Goal: Task Accomplishment & Management: Manage account settings

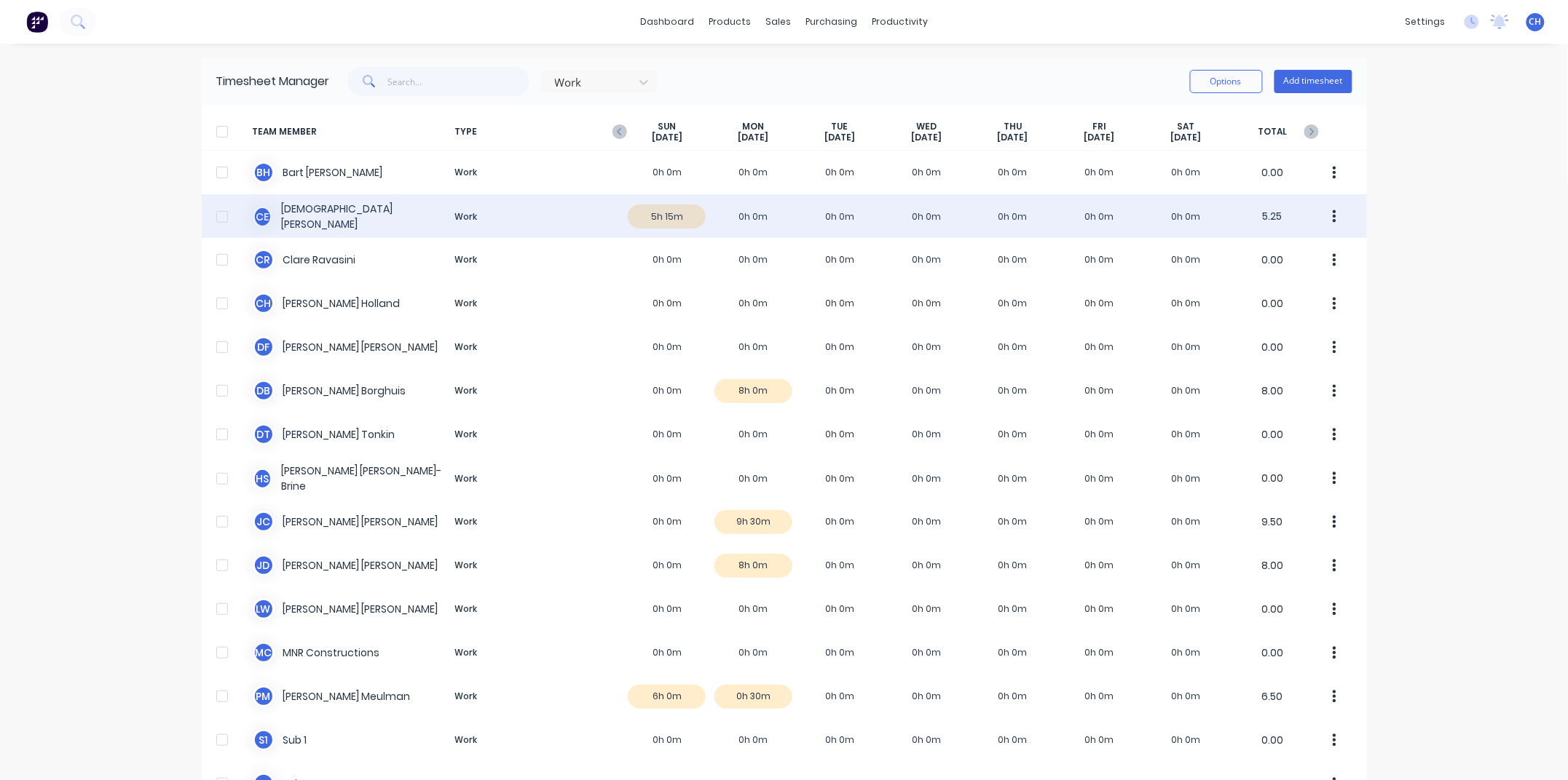
click at [295, 217] on div "C E [PERSON_NAME] Work 5h 15m 0h 0m 0h 0m 0h 0m 0h 0m 0h 0m 0h 0m 5.25" at bounding box center [784, 216] width 1165 height 44
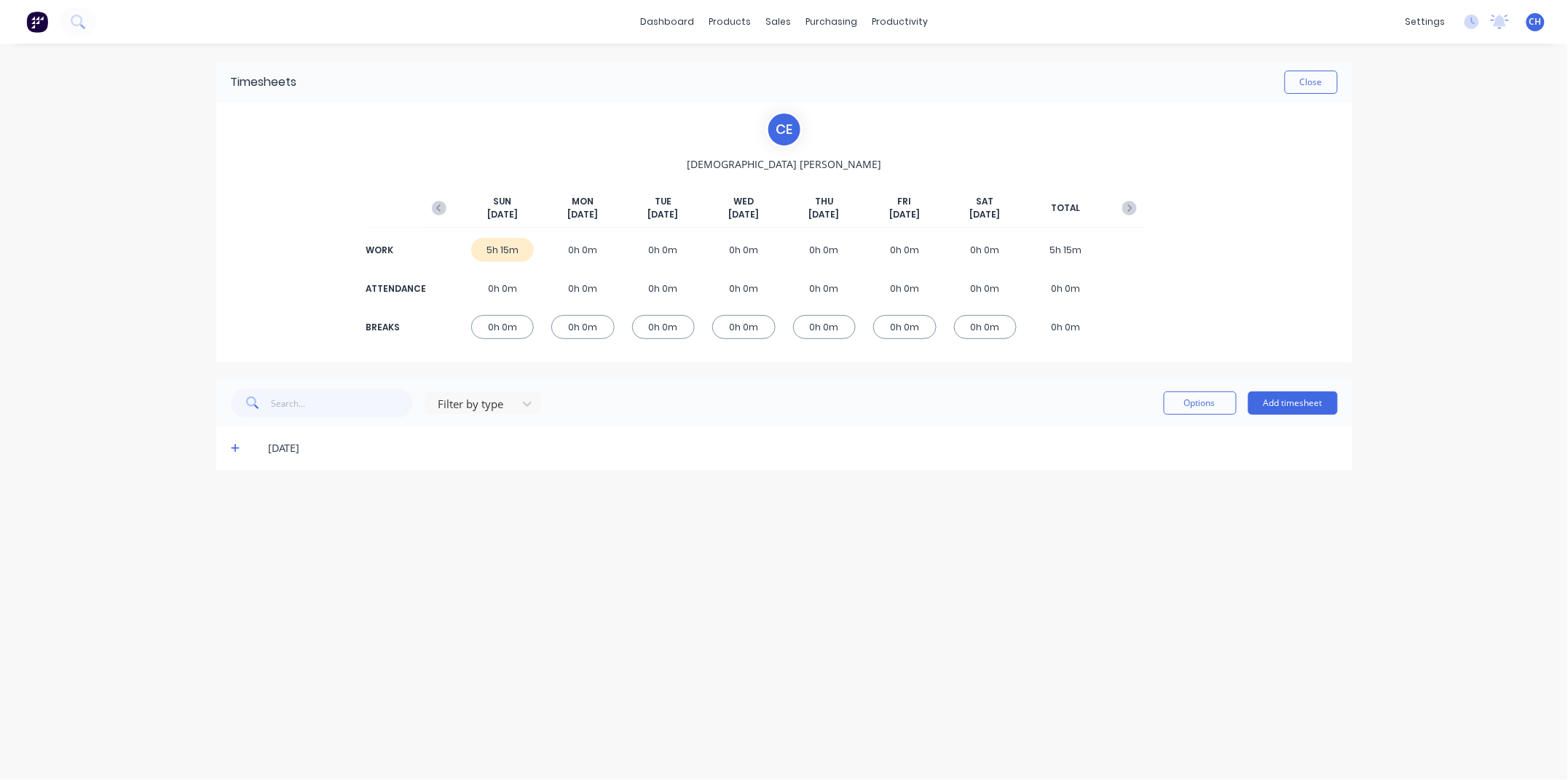
click at [243, 448] on span at bounding box center [238, 449] width 15 height 15
click at [241, 448] on span at bounding box center [238, 449] width 15 height 15
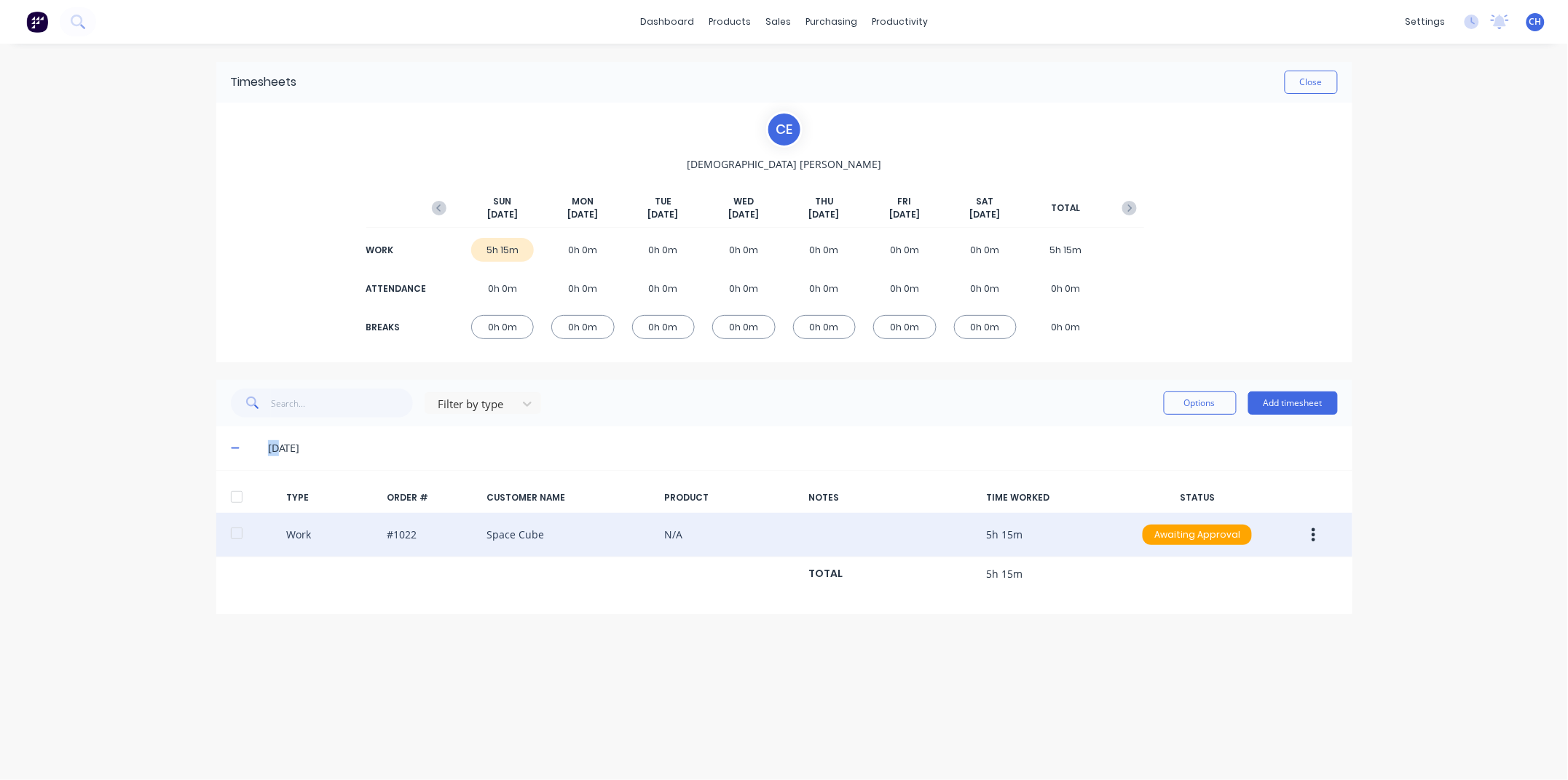
click at [1314, 533] on icon "button" at bounding box center [1314, 535] width 4 height 13
click at [1230, 482] on div "Edit" at bounding box center [1262, 480] width 112 height 21
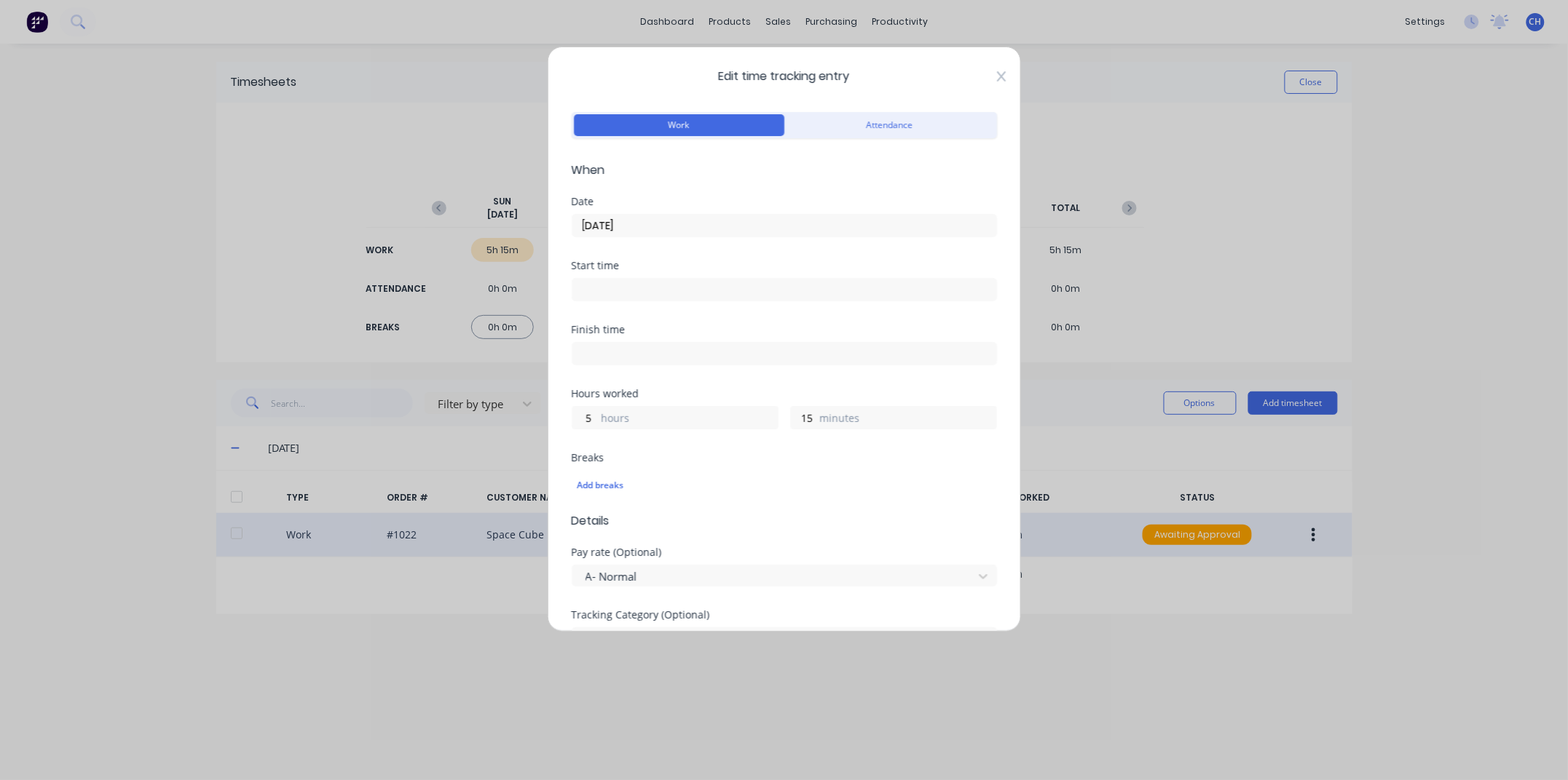
click at [1003, 76] on icon at bounding box center [1000, 76] width 8 height 12
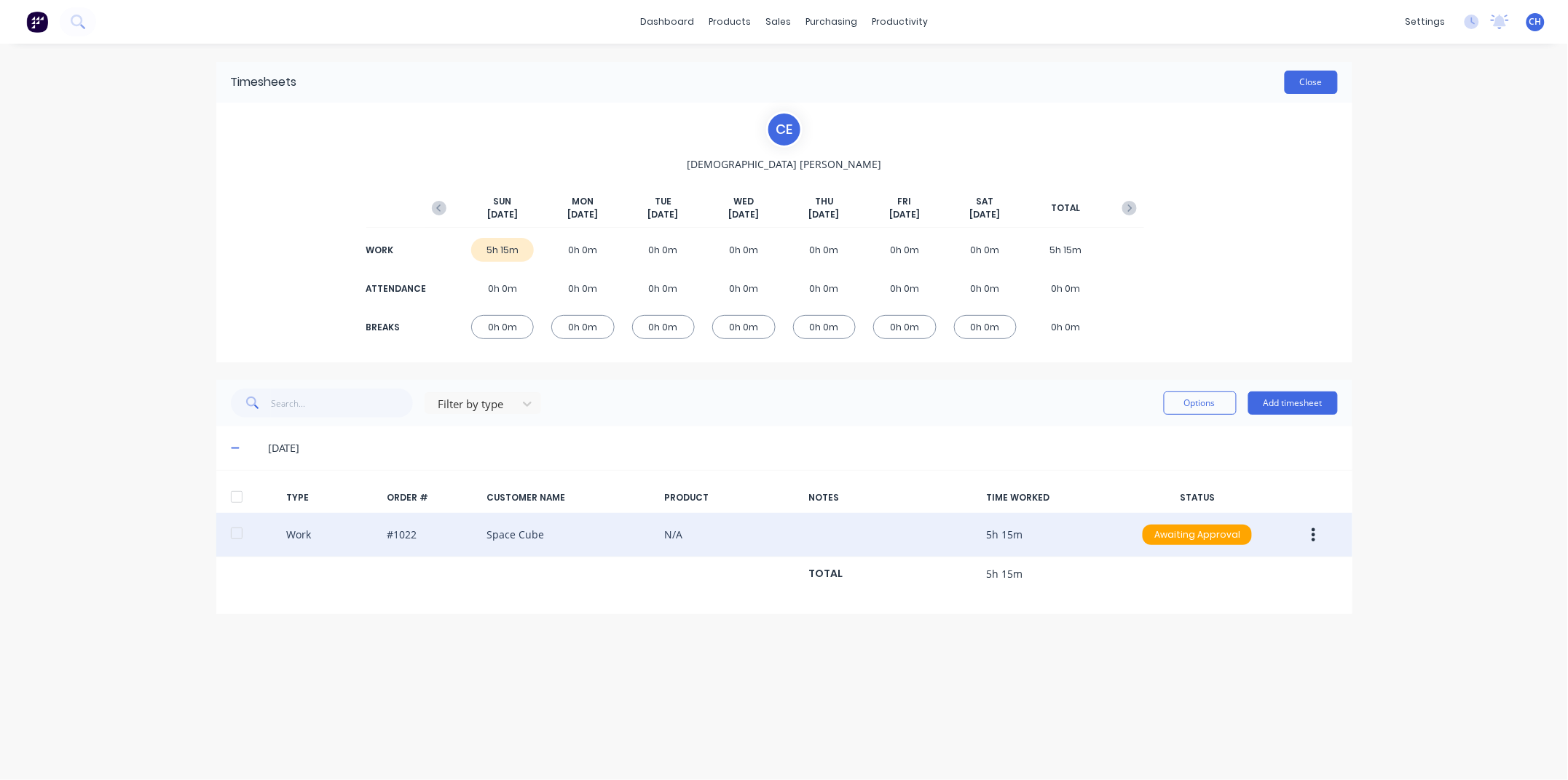
click at [1304, 90] on button "Close" at bounding box center [1310, 82] width 53 height 23
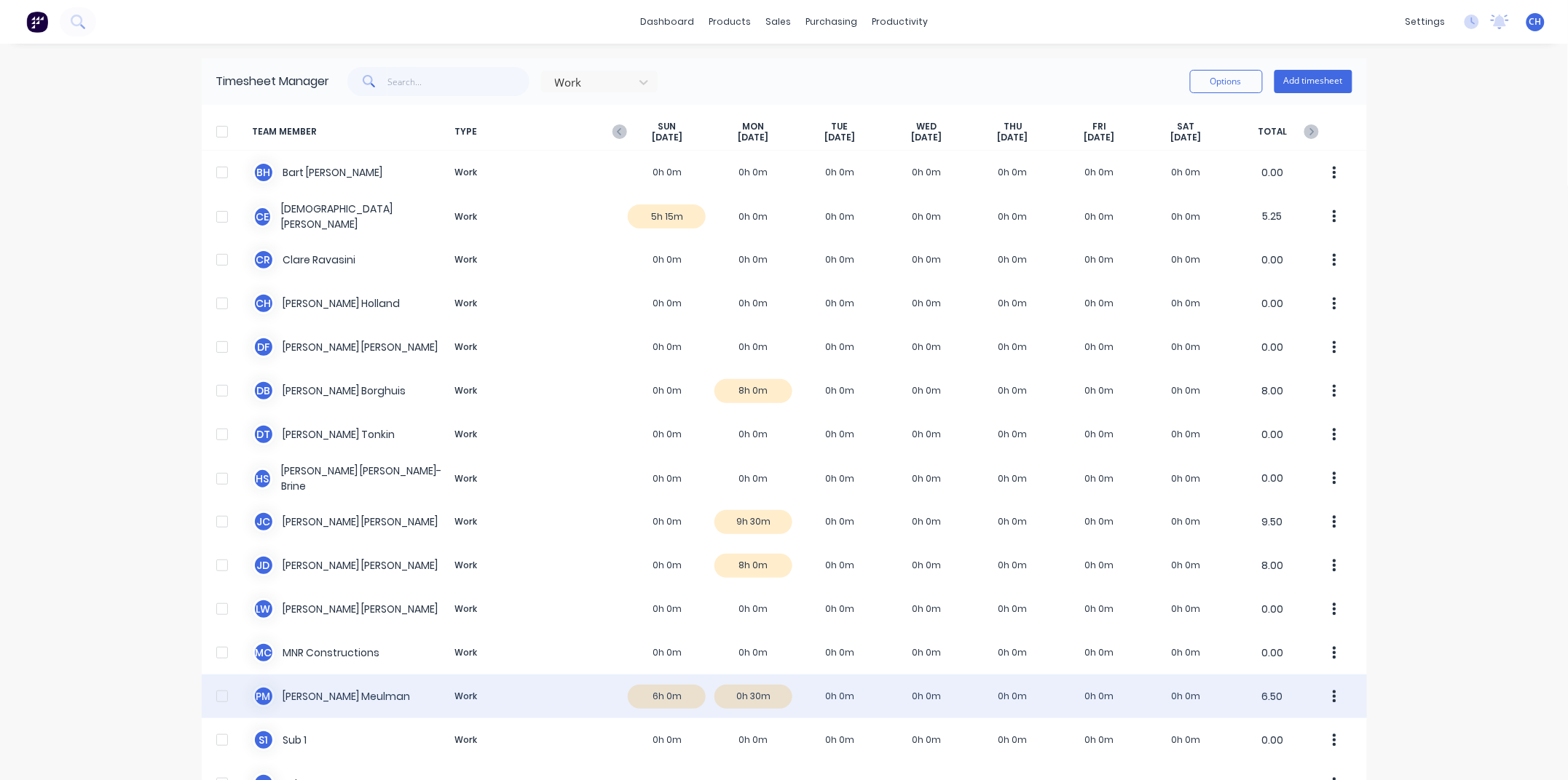
click at [672, 697] on div "P M [PERSON_NAME] Work 6h 0m 0h 30m 0h 0m 0h 0m 0h 0m 0h 0m 0h 0m 6.50" at bounding box center [784, 697] width 1165 height 44
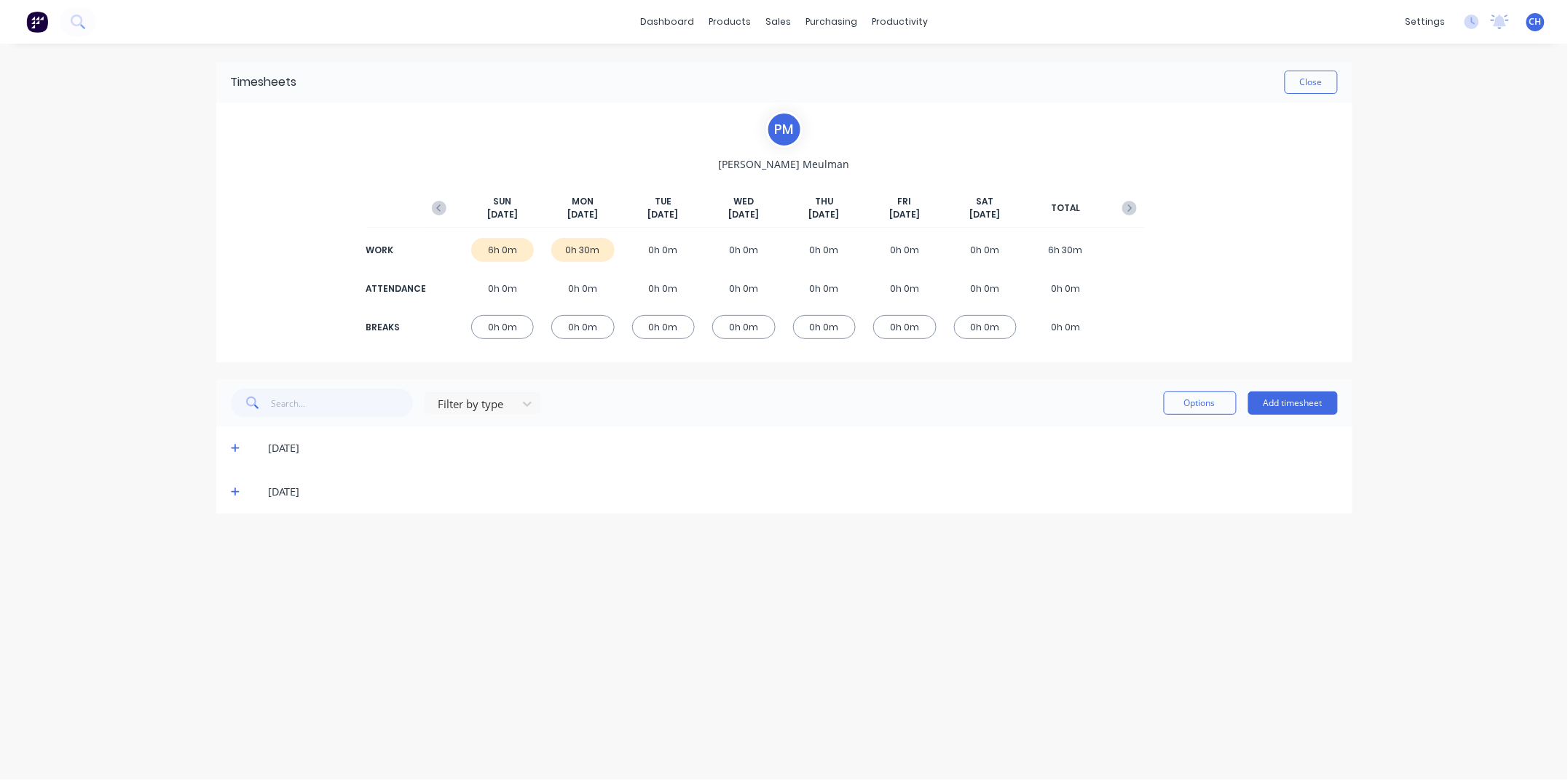
click at [238, 446] on icon at bounding box center [236, 448] width 9 height 10
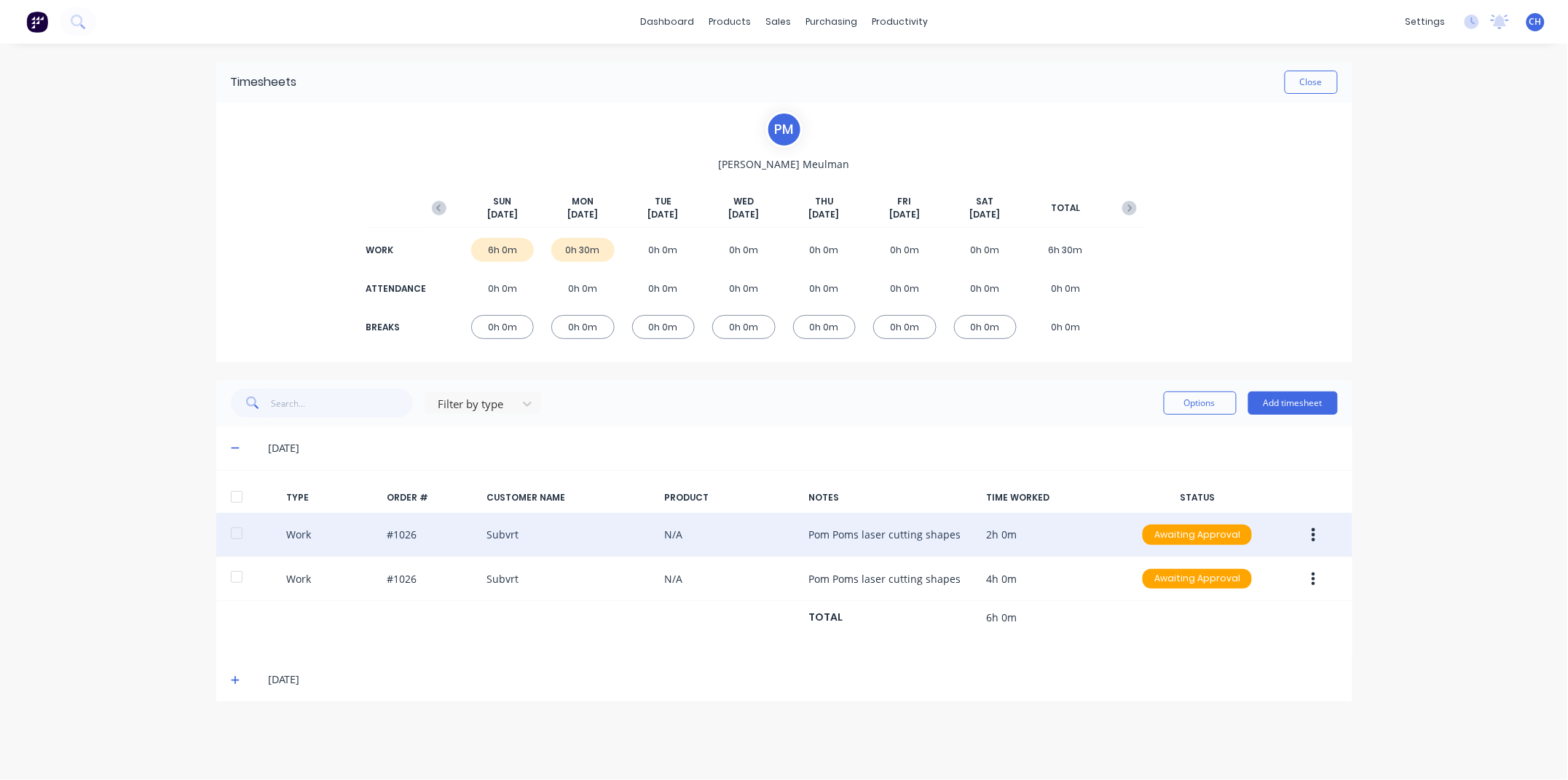
click at [1309, 532] on button "button" at bounding box center [1313, 535] width 34 height 26
click at [1229, 482] on div "Edit" at bounding box center [1262, 480] width 112 height 21
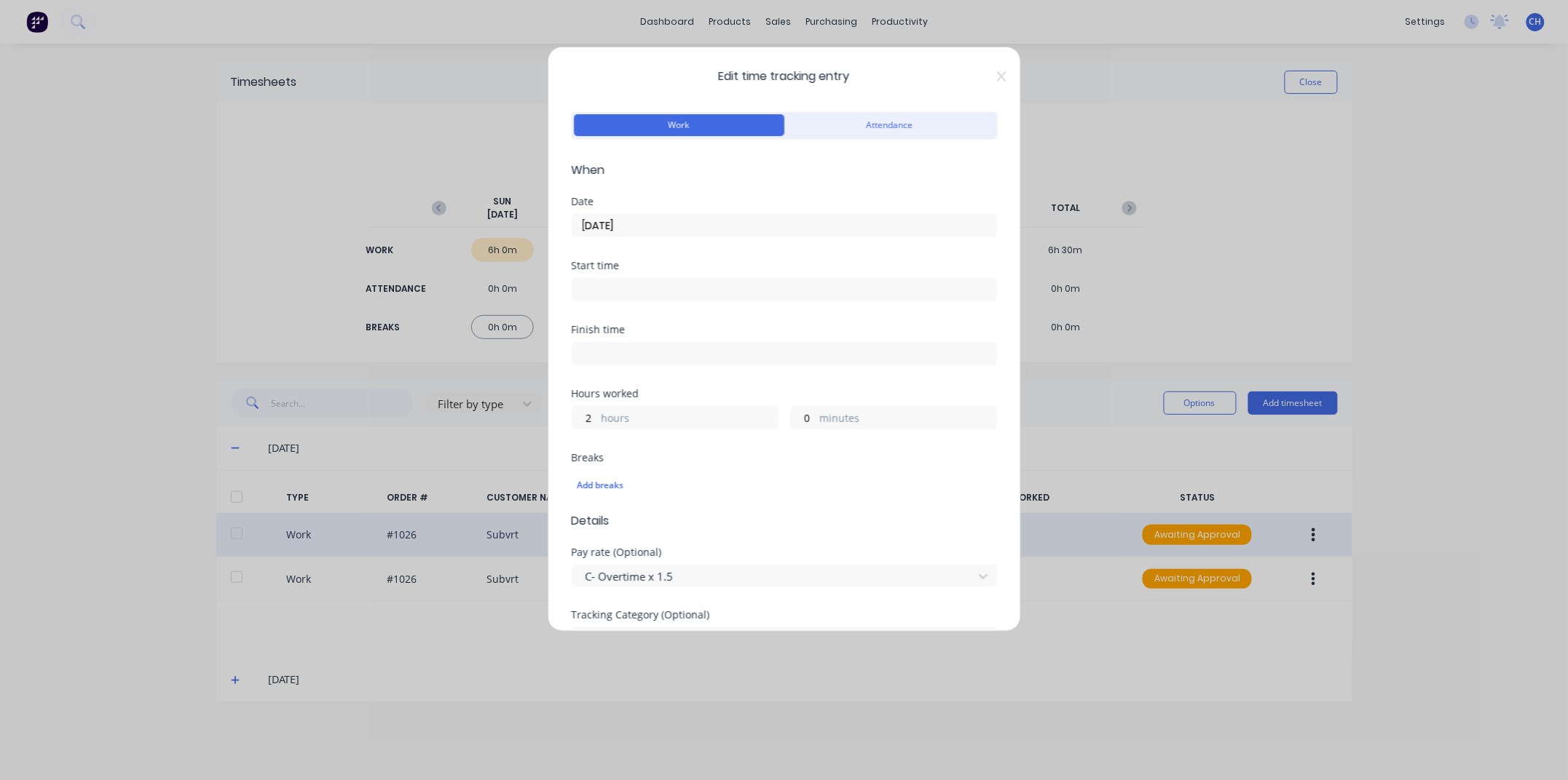
scroll to position [1, 0]
click at [996, 77] on icon at bounding box center [1000, 75] width 8 height 12
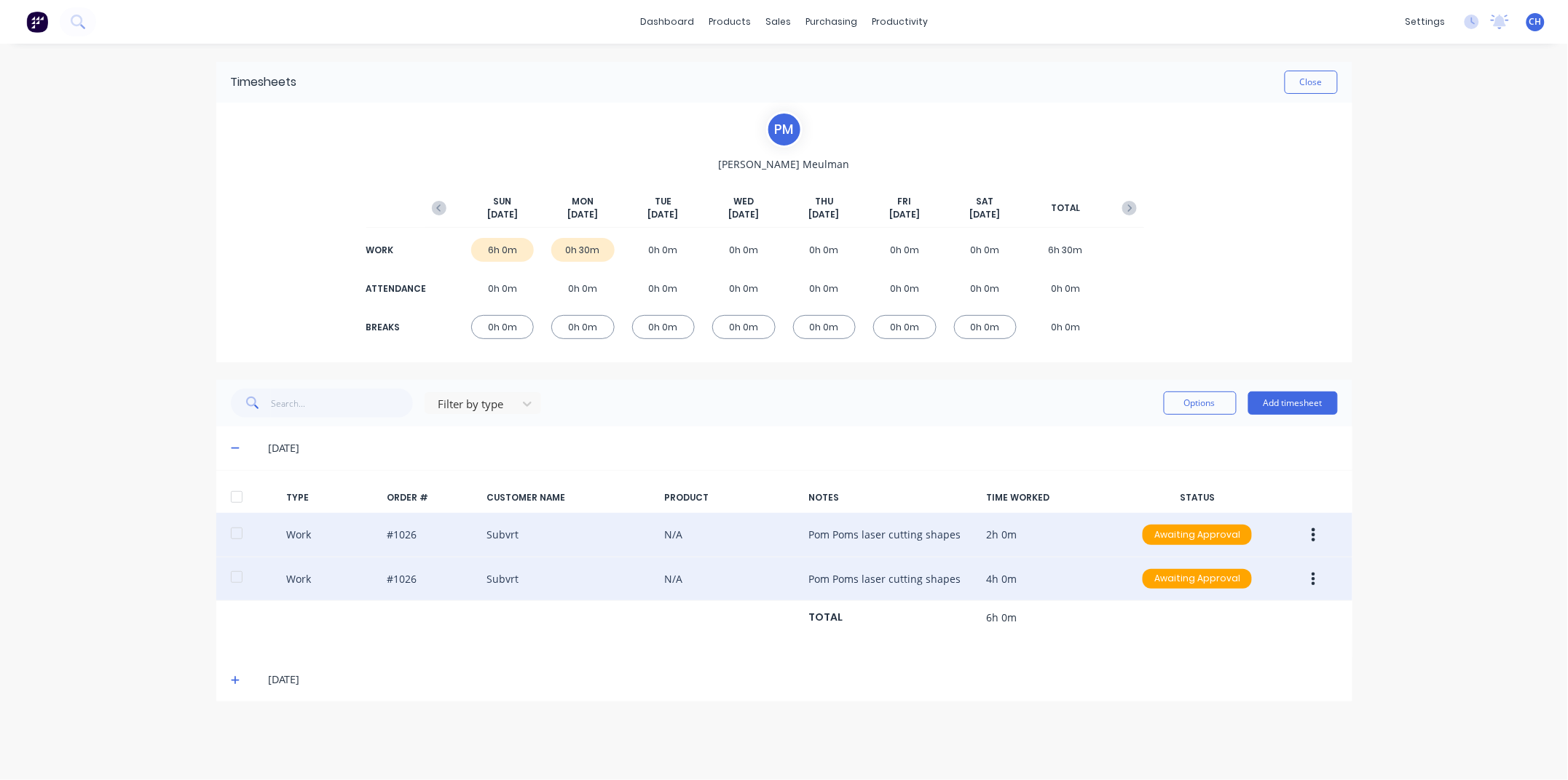
click at [1311, 579] on icon "button" at bounding box center [1313, 579] width 4 height 16
click at [1227, 524] on div "Edit" at bounding box center [1262, 524] width 112 height 21
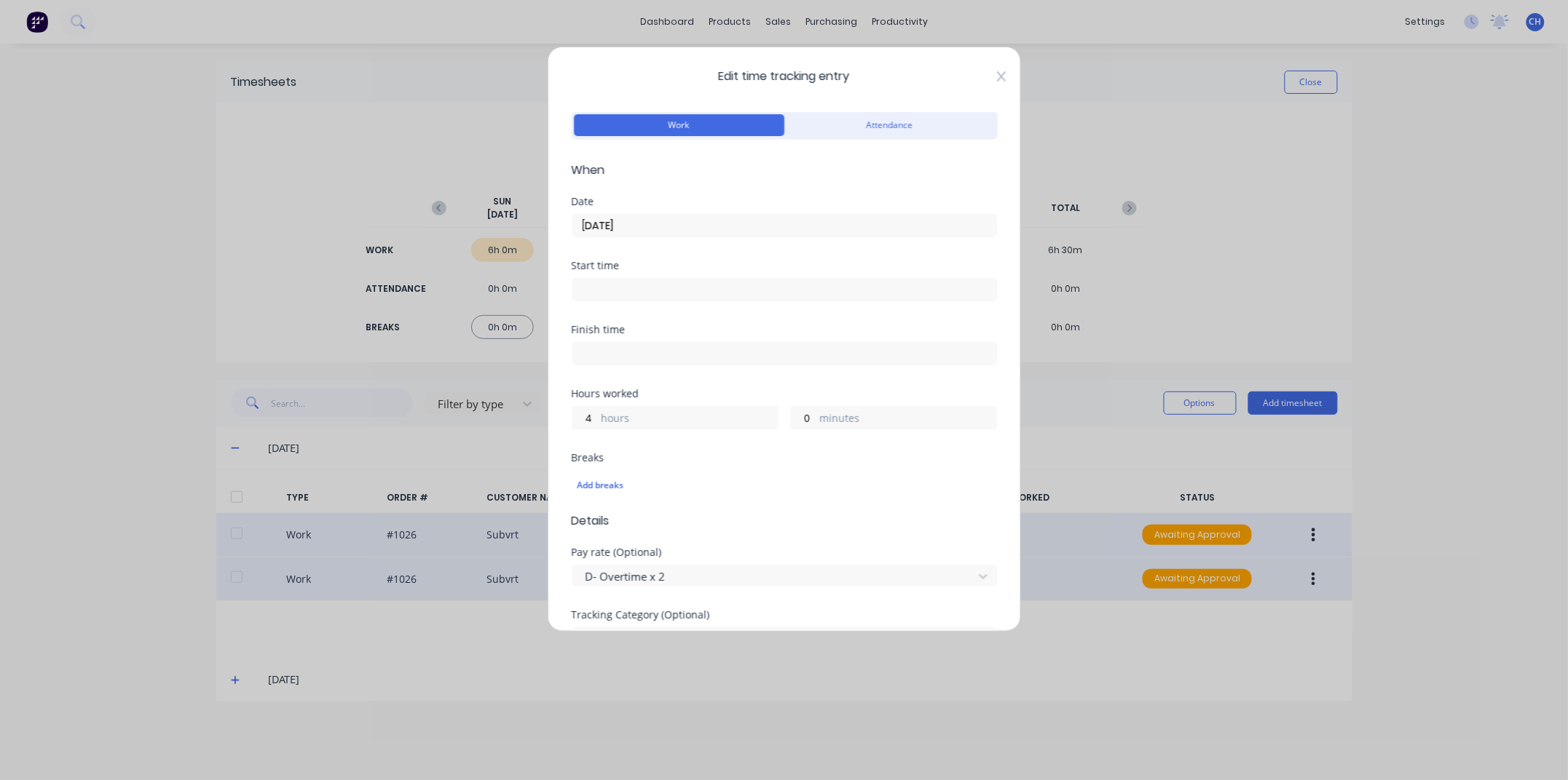
click at [1000, 73] on icon at bounding box center [1000, 76] width 8 height 12
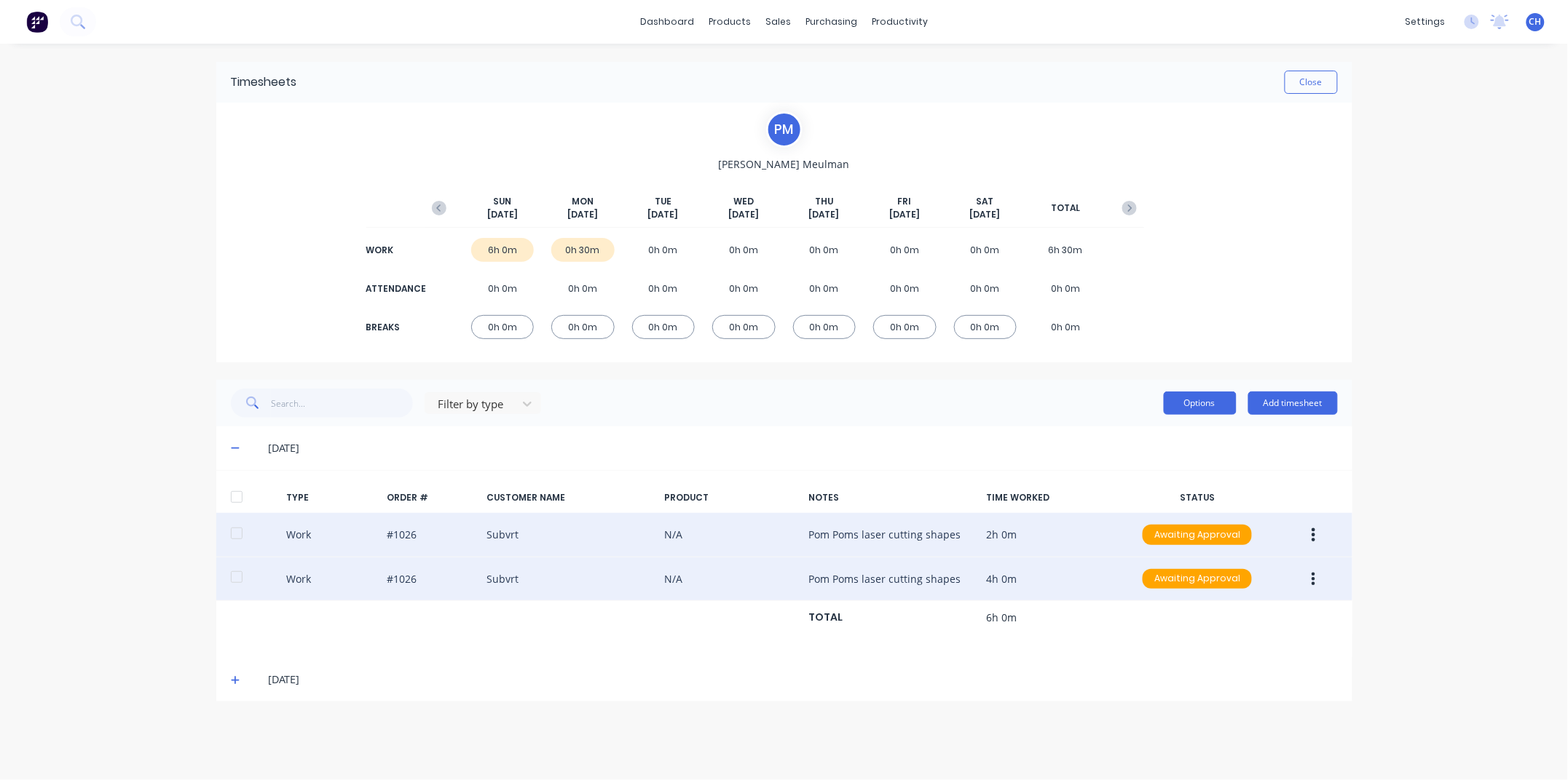
click at [1198, 401] on button "Options" at bounding box center [1200, 403] width 72 height 23
click at [1417, 270] on div "dashboard products sales purchasing productivity dashboard products Product Cat…" at bounding box center [784, 390] width 1568 height 780
click at [1305, 76] on button "Close" at bounding box center [1310, 82] width 53 height 23
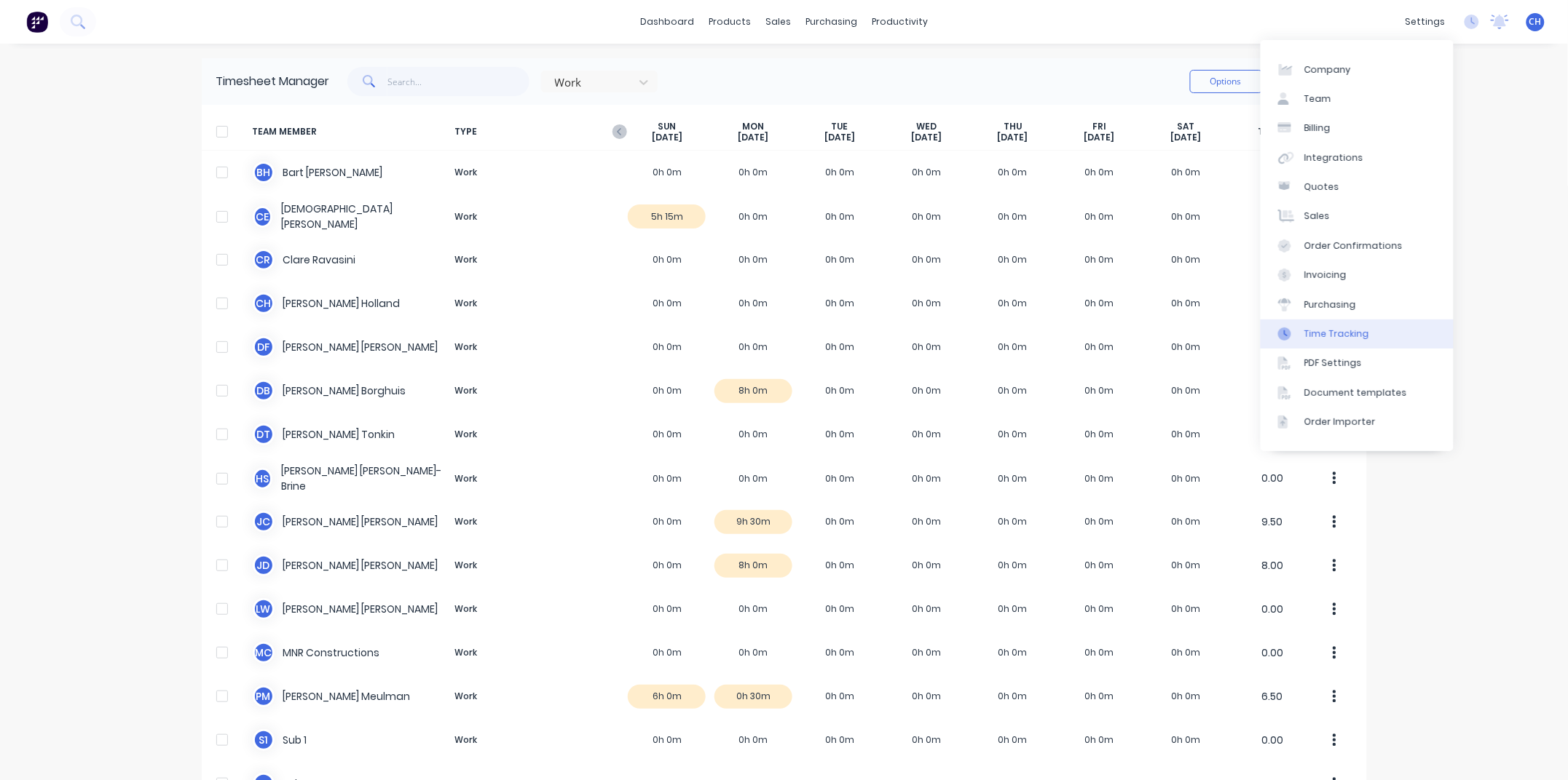
click at [1329, 335] on div "Time Tracking" at bounding box center [1337, 334] width 65 height 13
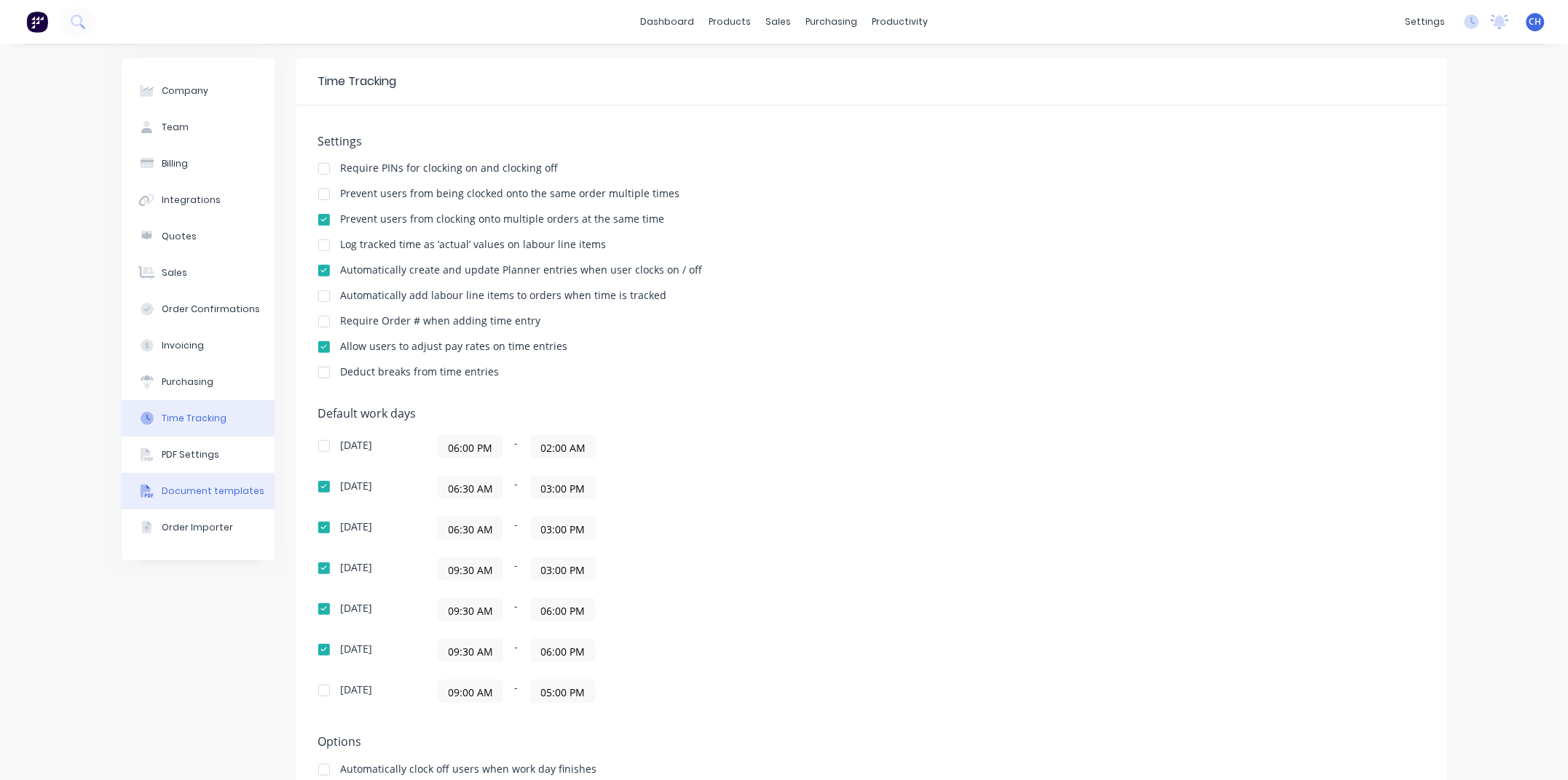
click at [175, 491] on div "Document templates" at bounding box center [212, 492] width 103 height 13
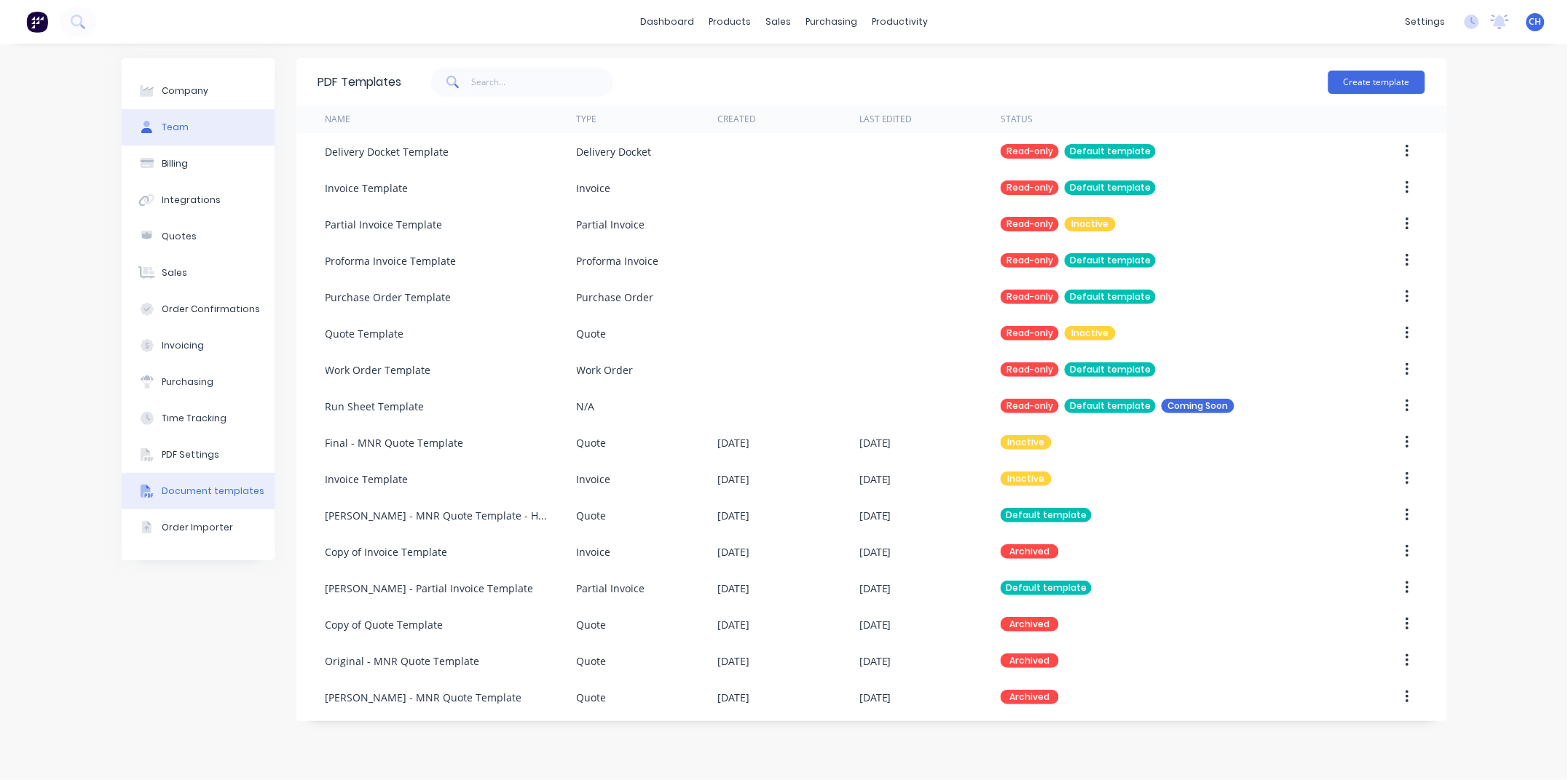
click at [164, 126] on div "Team" at bounding box center [174, 127] width 27 height 13
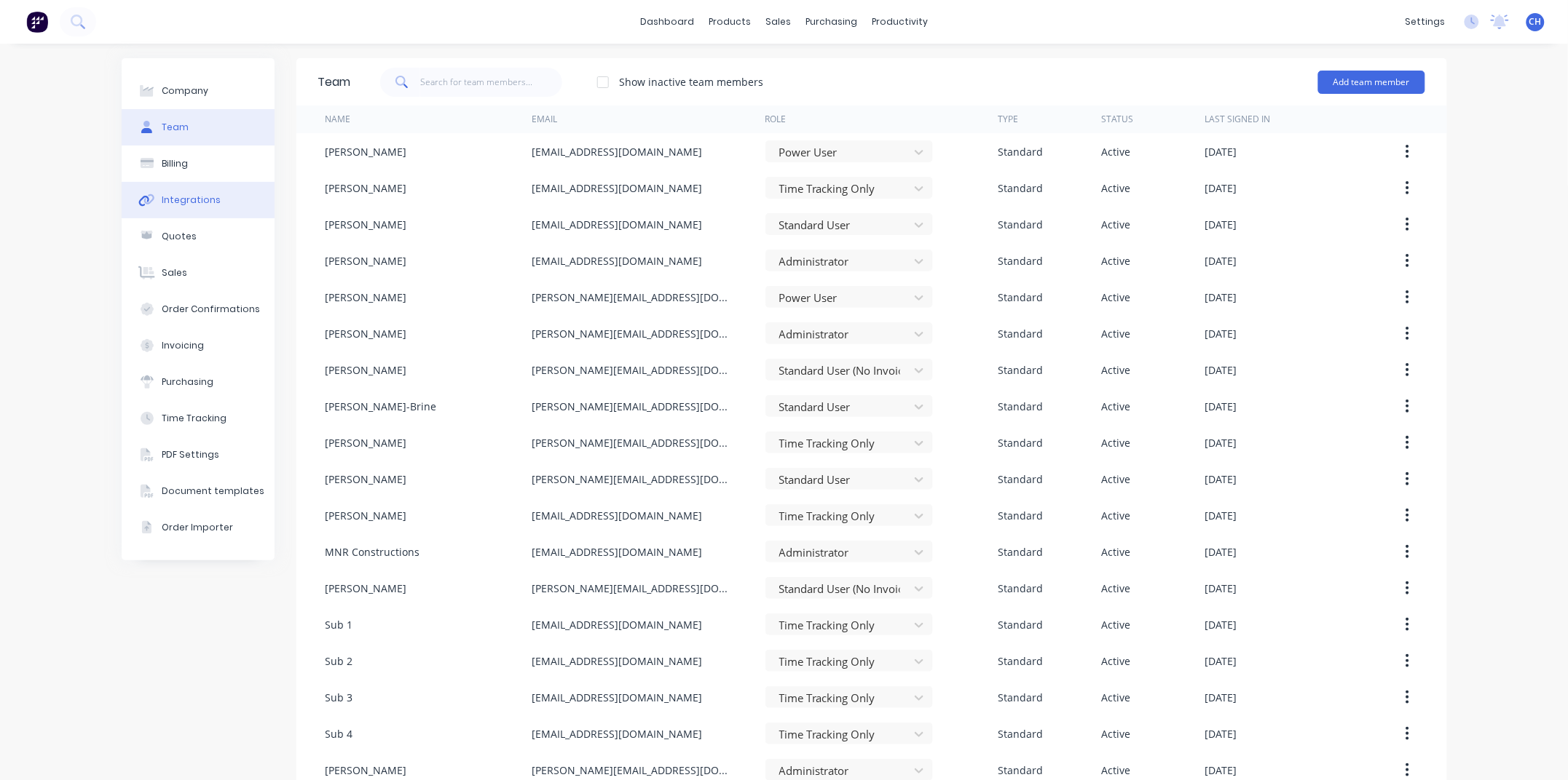
click at [181, 195] on div "Integrations" at bounding box center [191, 200] width 59 height 13
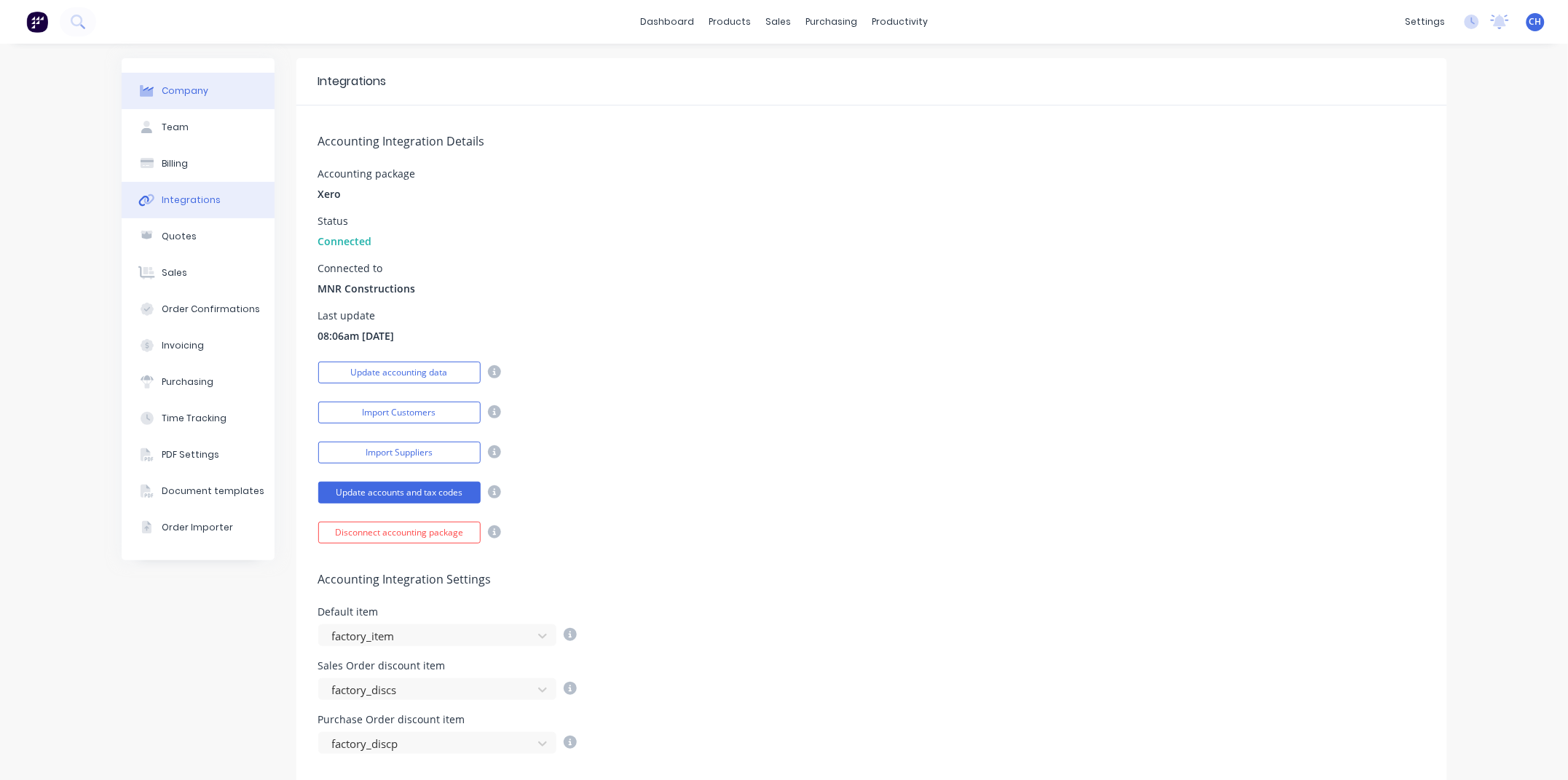
click at [186, 92] on div "Company" at bounding box center [185, 91] width 46 height 13
select select "AU"
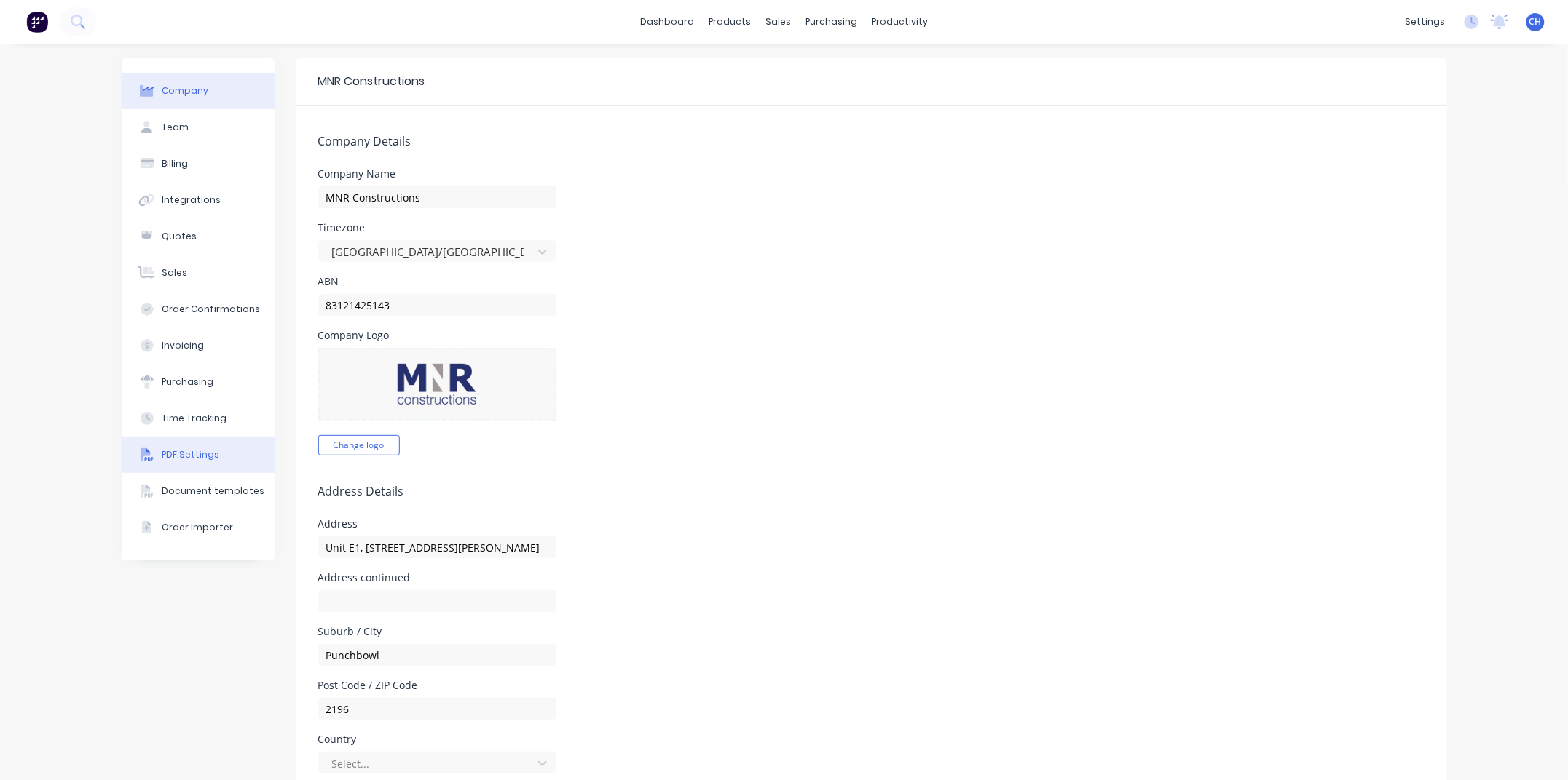
click at [168, 445] on button "PDF Settings" at bounding box center [198, 454] width 153 height 36
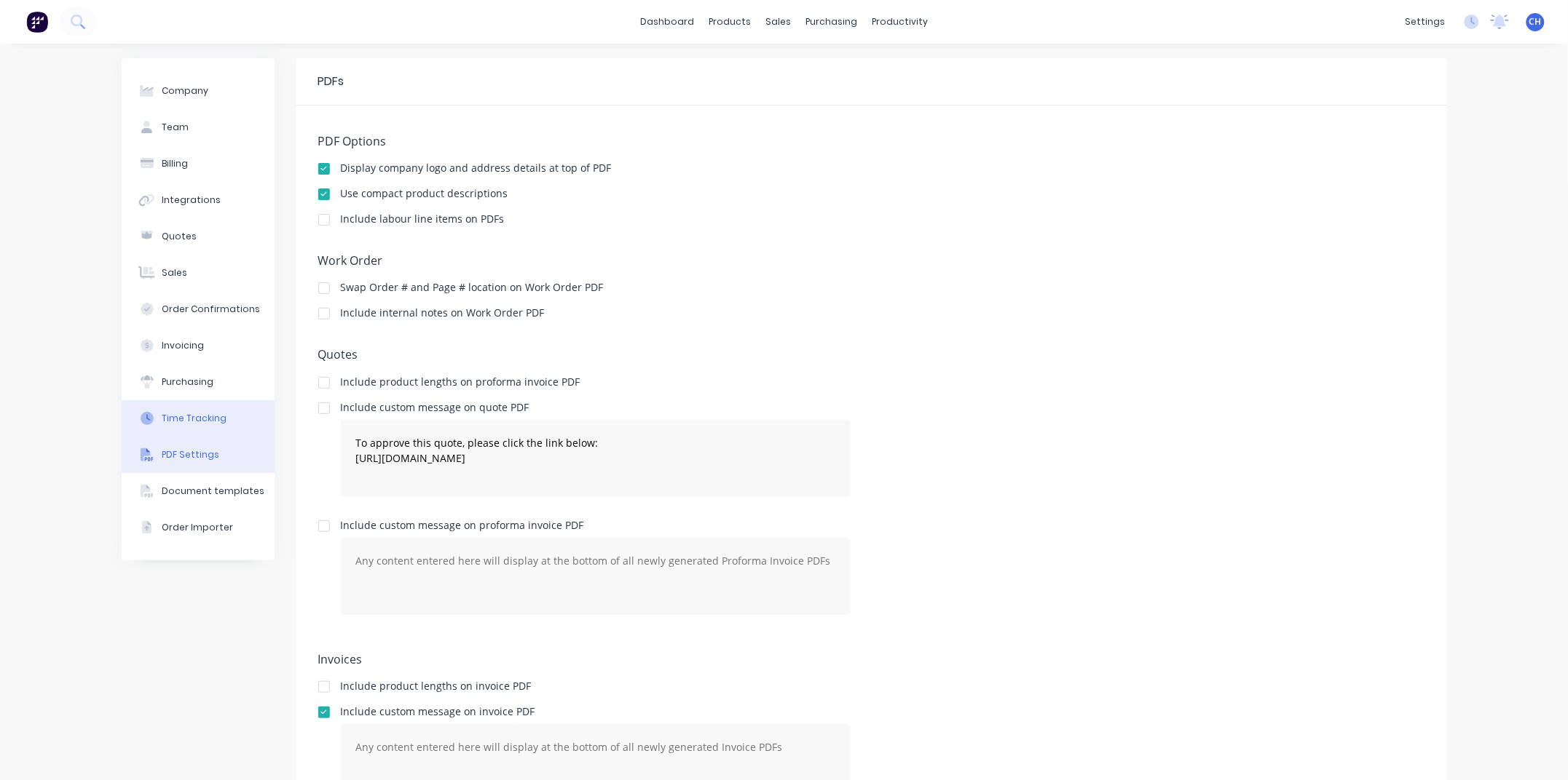
click at [181, 412] on div "Time Tracking" at bounding box center [194, 418] width 65 height 13
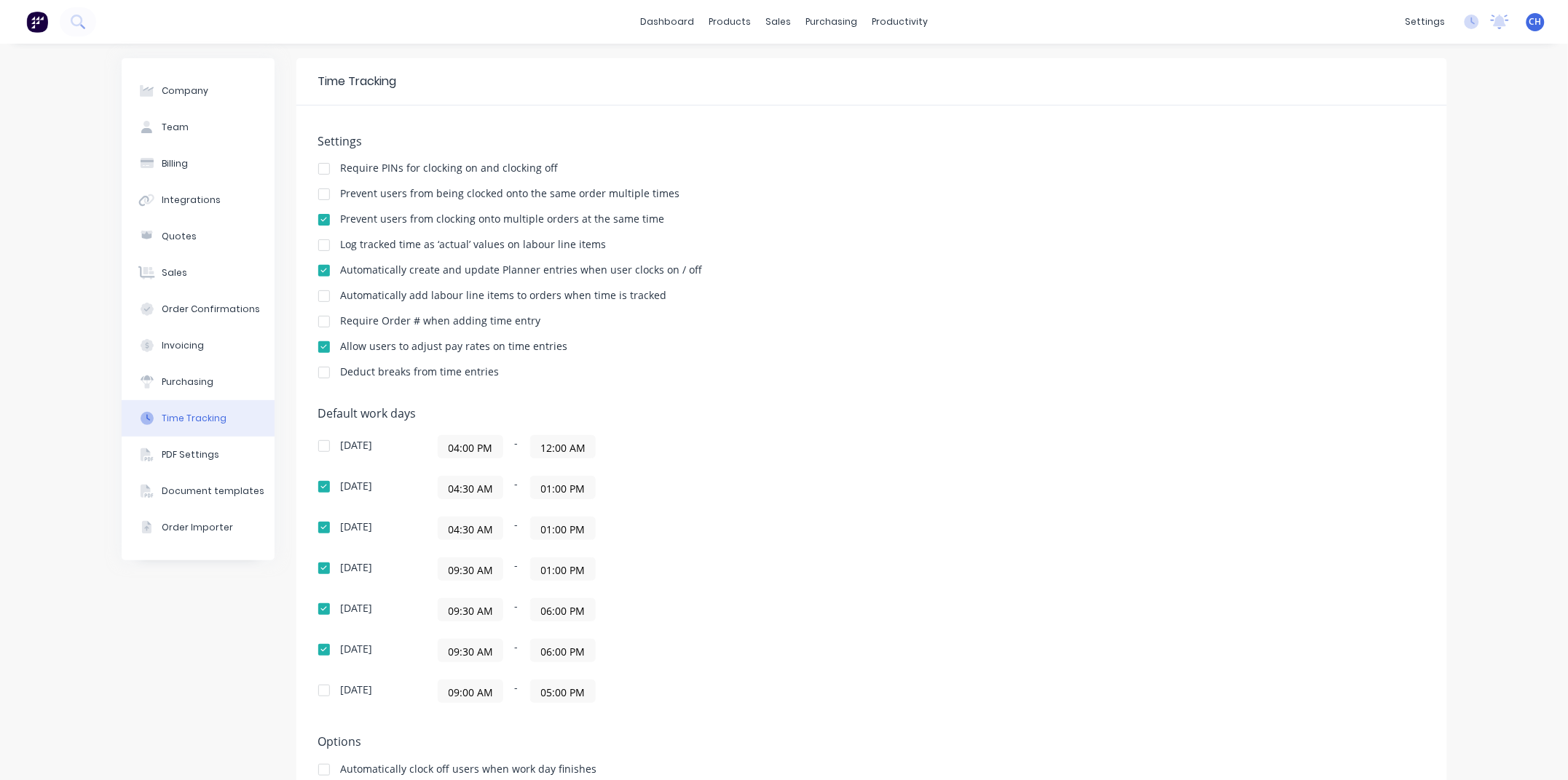
scroll to position [114, 0]
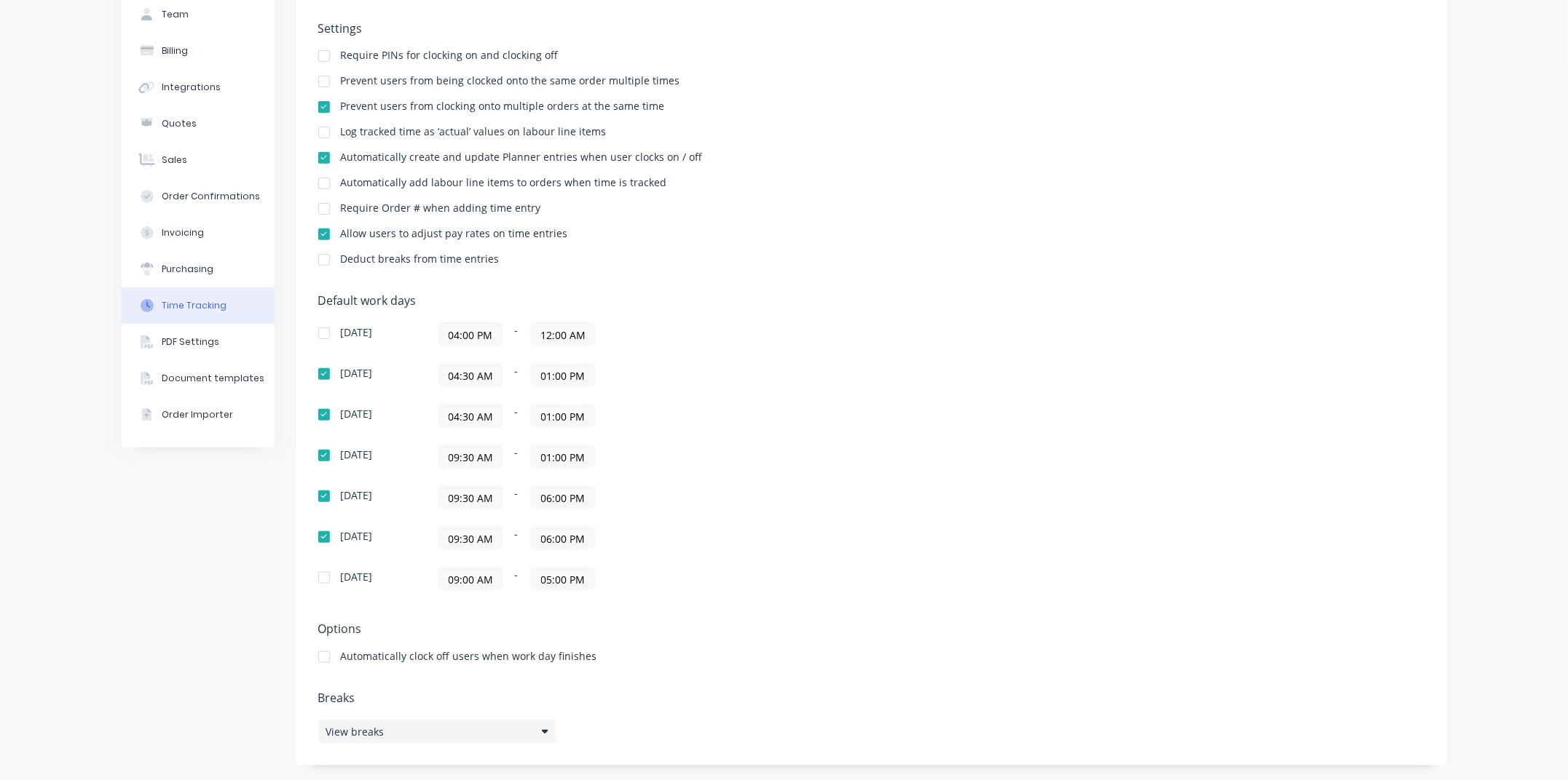
click at [546, 732] on icon at bounding box center [545, 732] width 6 height 4
click at [545, 732] on icon at bounding box center [545, 732] width 6 height 4
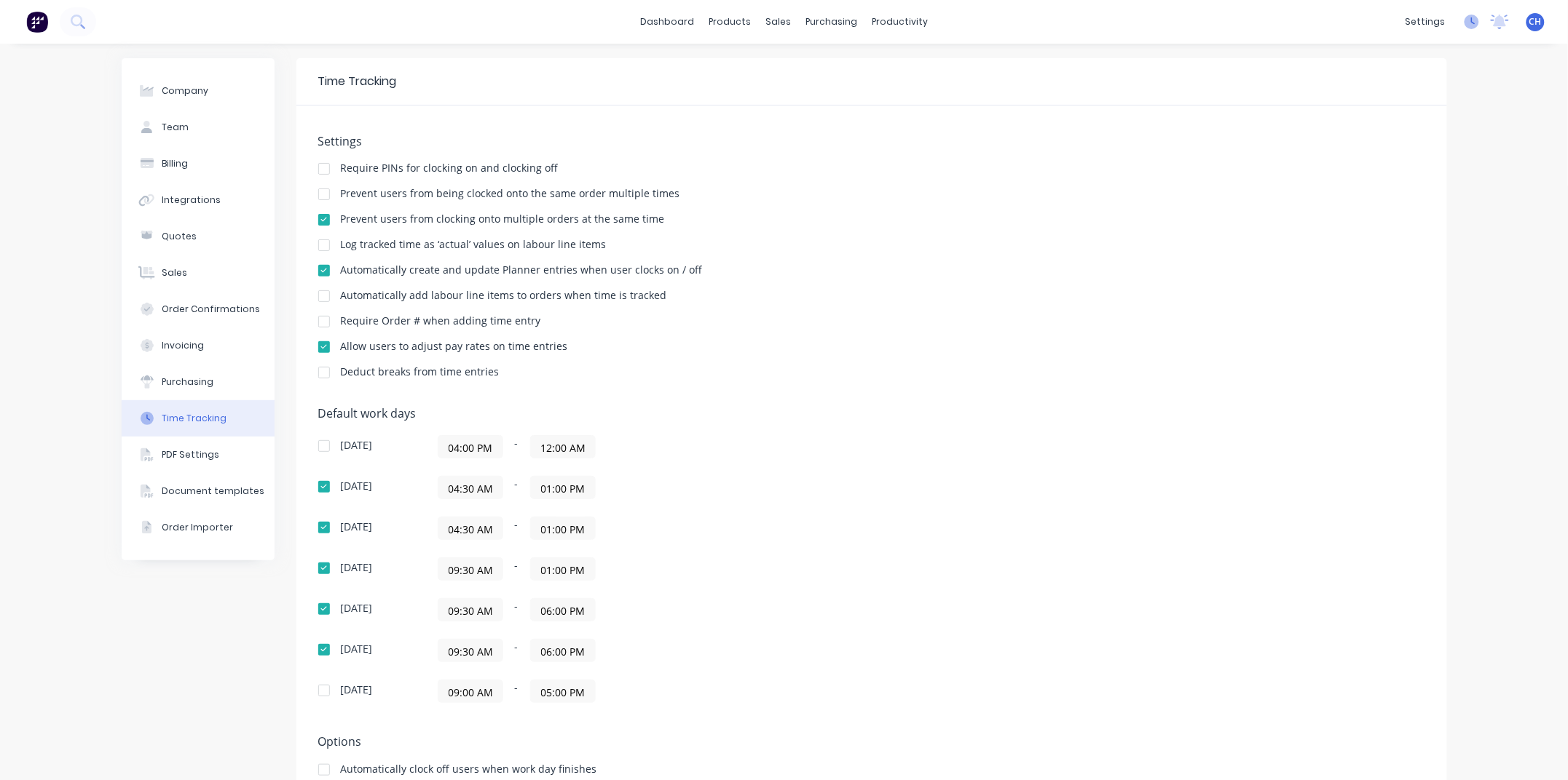
click at [1471, 21] on icon at bounding box center [1472, 22] width 15 height 15
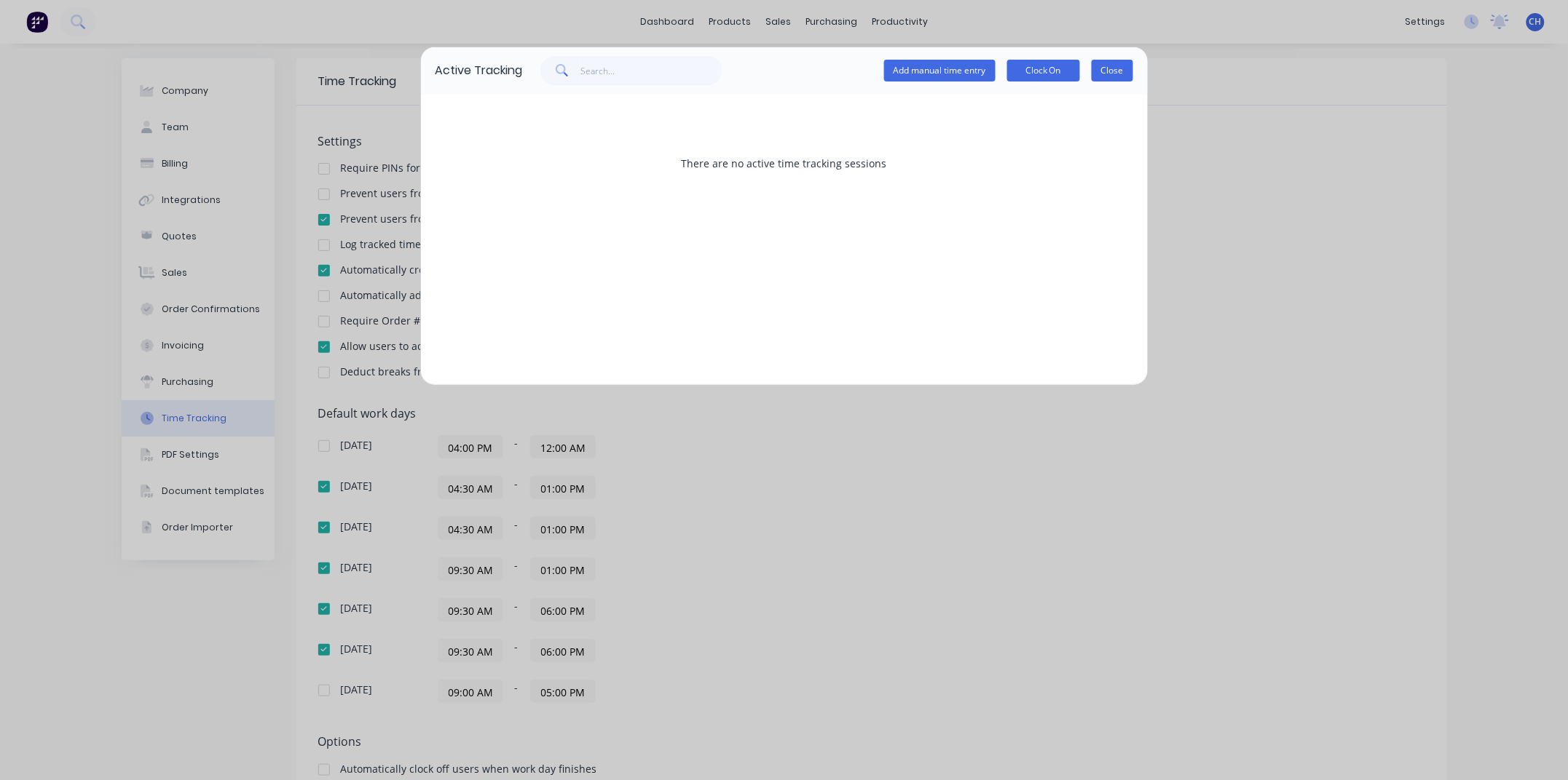
click at [1115, 70] on button "Close" at bounding box center [1112, 70] width 42 height 22
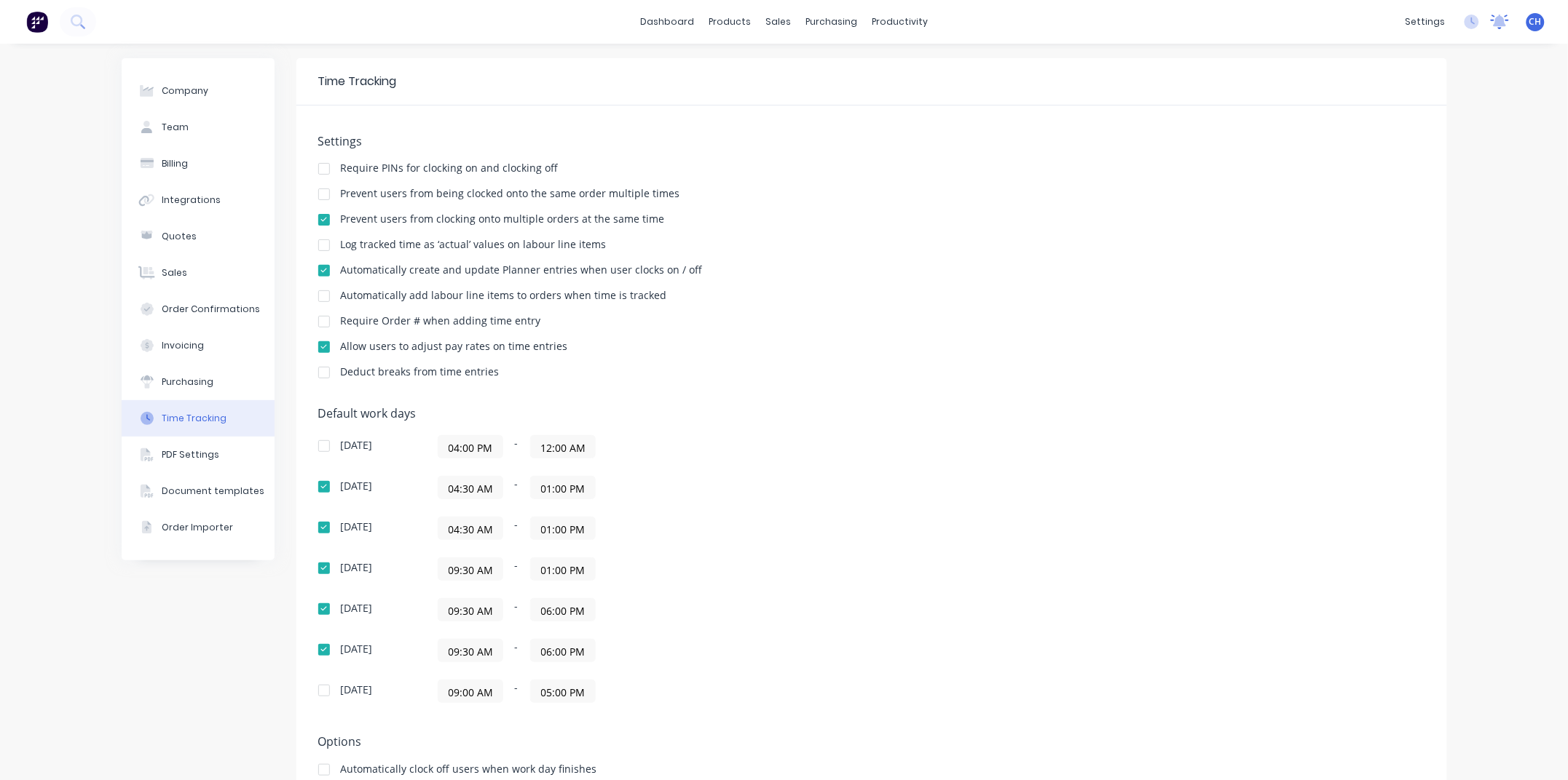
click at [1500, 20] on icon at bounding box center [1500, 20] width 13 height 12
click at [1524, 83] on div "Company Team Billing Integrations Quotes Sales Order Confirmations Invoicing Pu…" at bounding box center [784, 468] width 1568 height 850
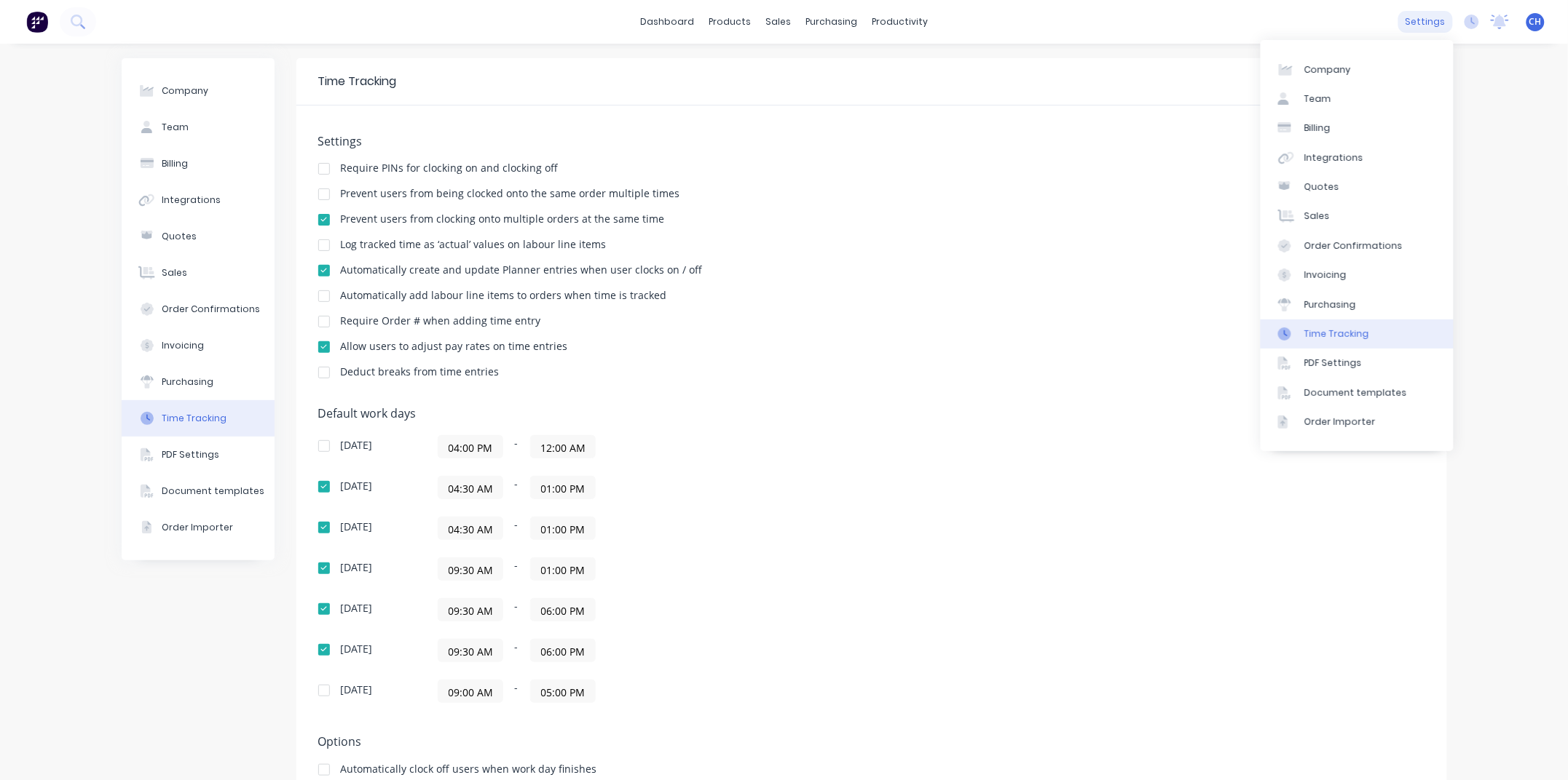
click at [1421, 19] on div "settings" at bounding box center [1425, 22] width 55 height 22
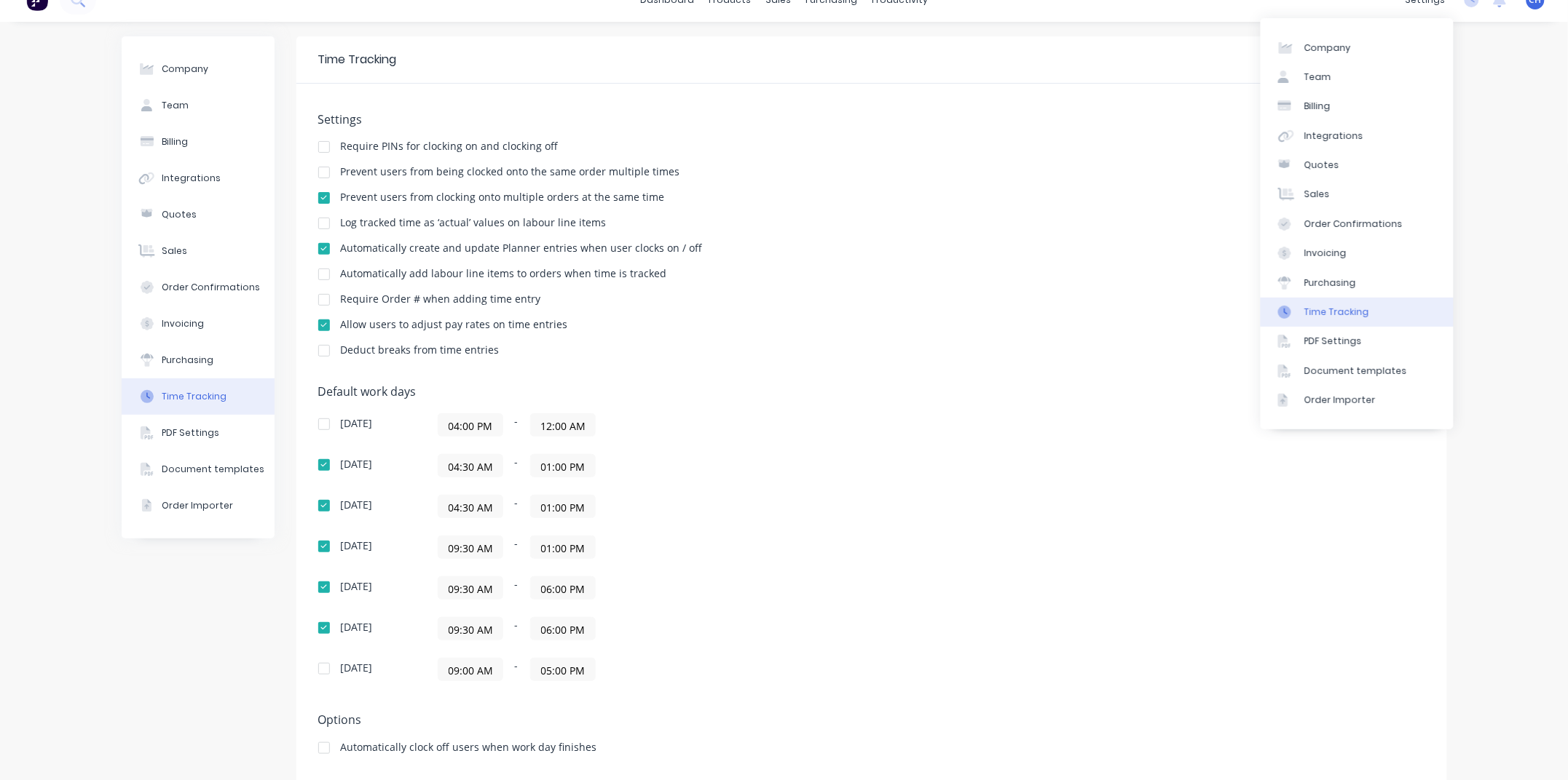
scroll to position [32, 0]
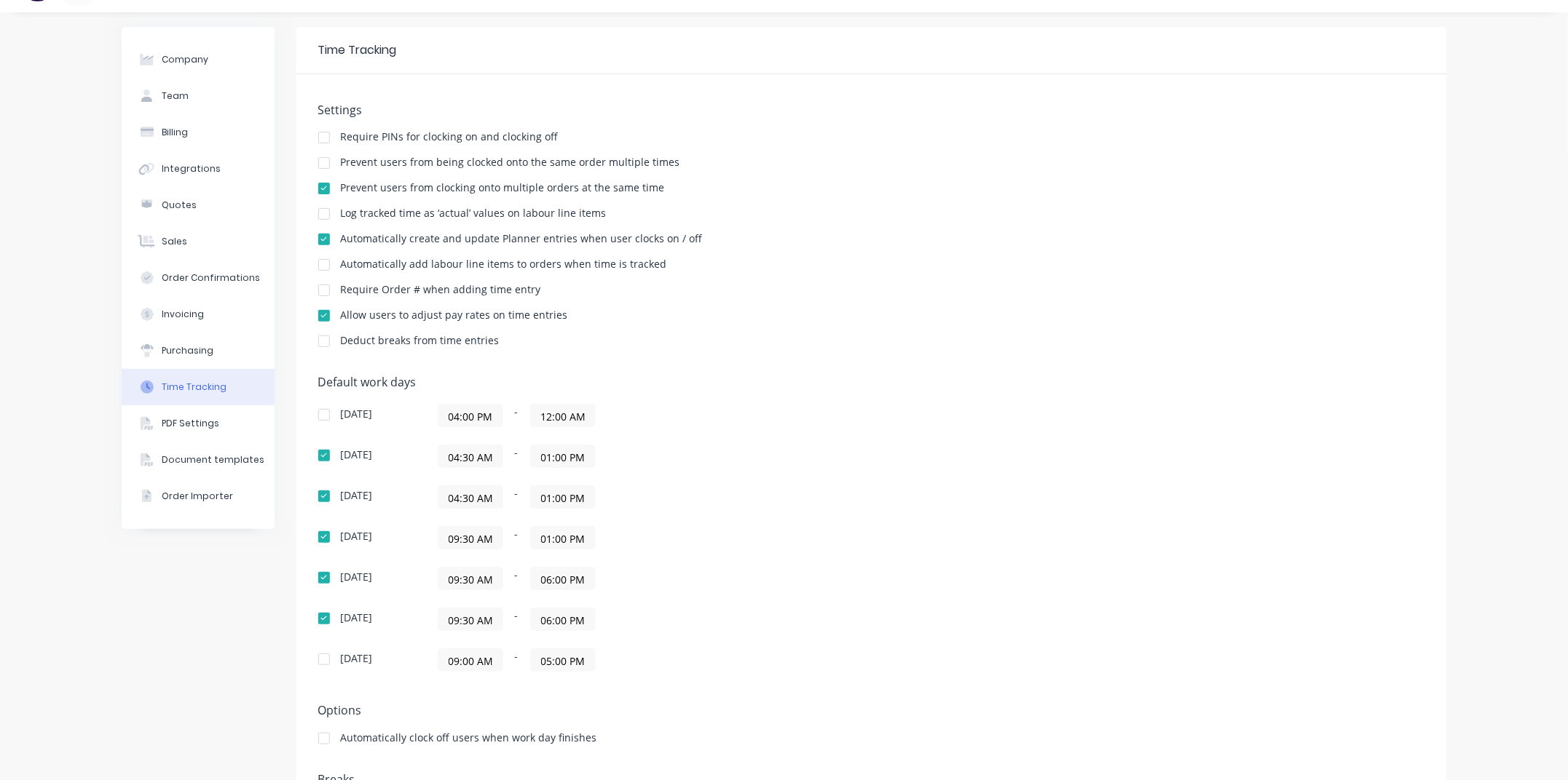
click at [865, 232] on div "Settings Require PINs for clocking on and clocking off Prevent users from being…" at bounding box center [871, 232] width 1107 height 258
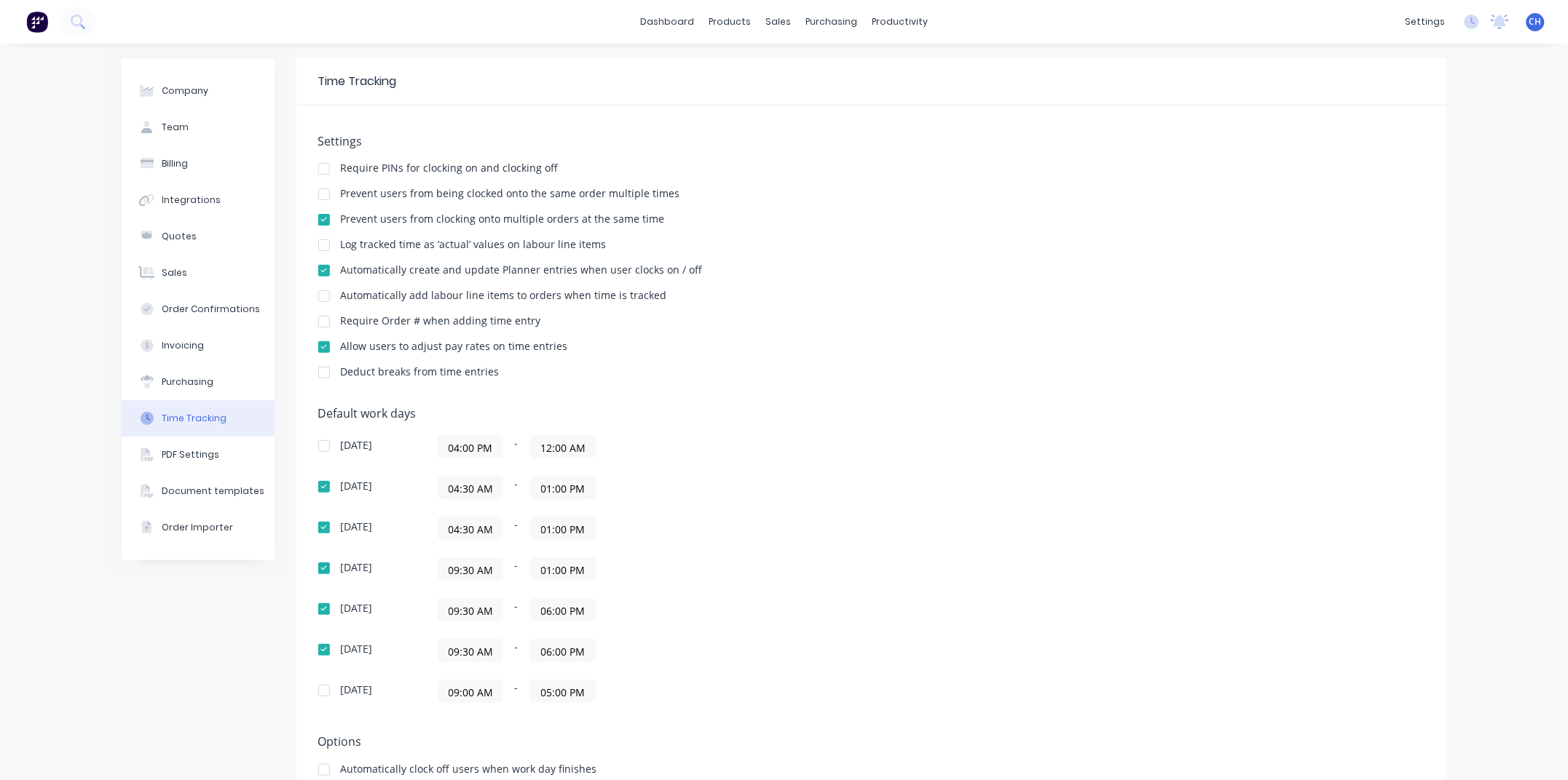
click at [33, 20] on img at bounding box center [37, 22] width 22 height 22
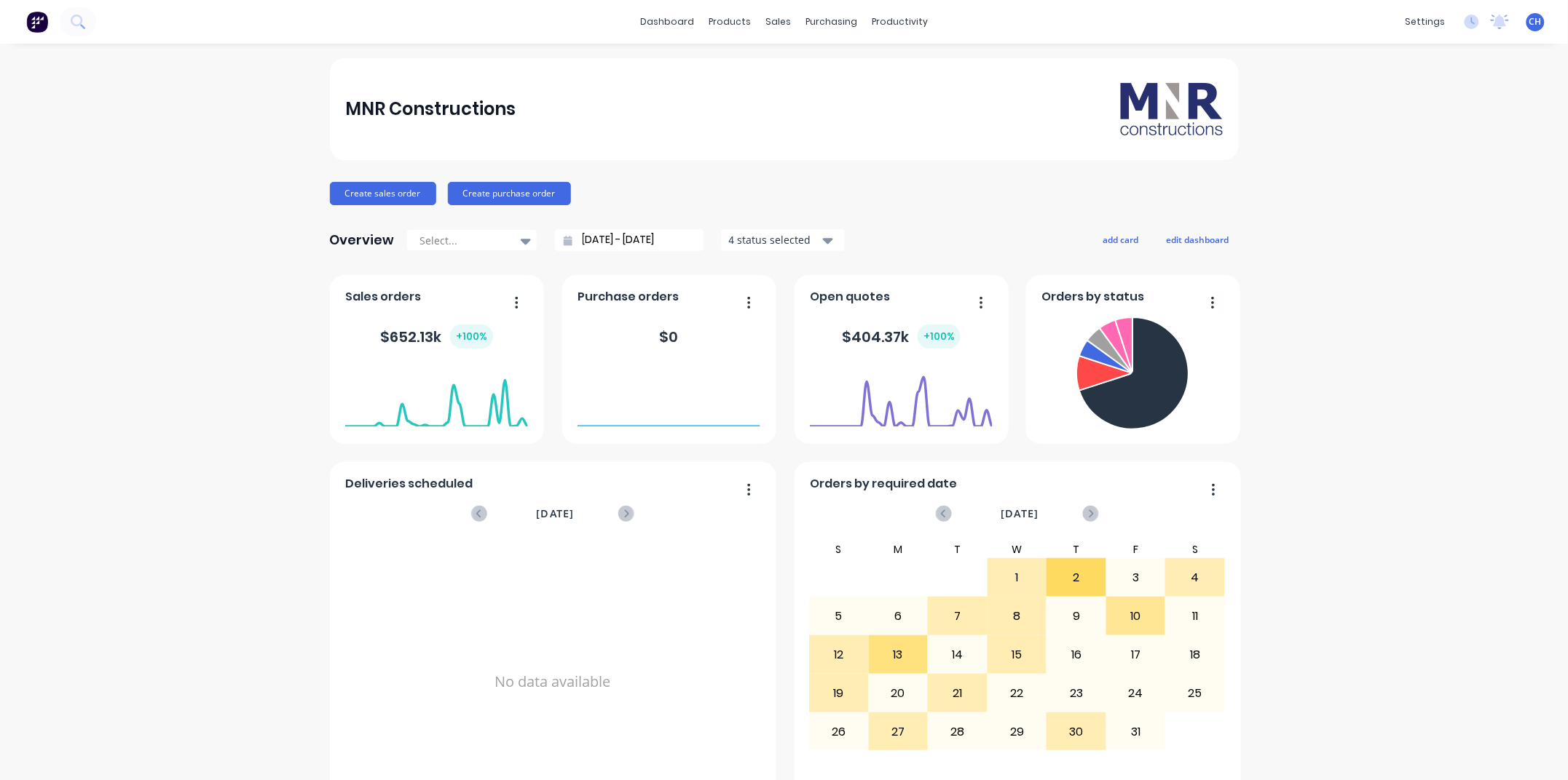
click at [568, 237] on icon at bounding box center [567, 240] width 8 height 10
click at [567, 242] on icon at bounding box center [567, 240] width 8 height 10
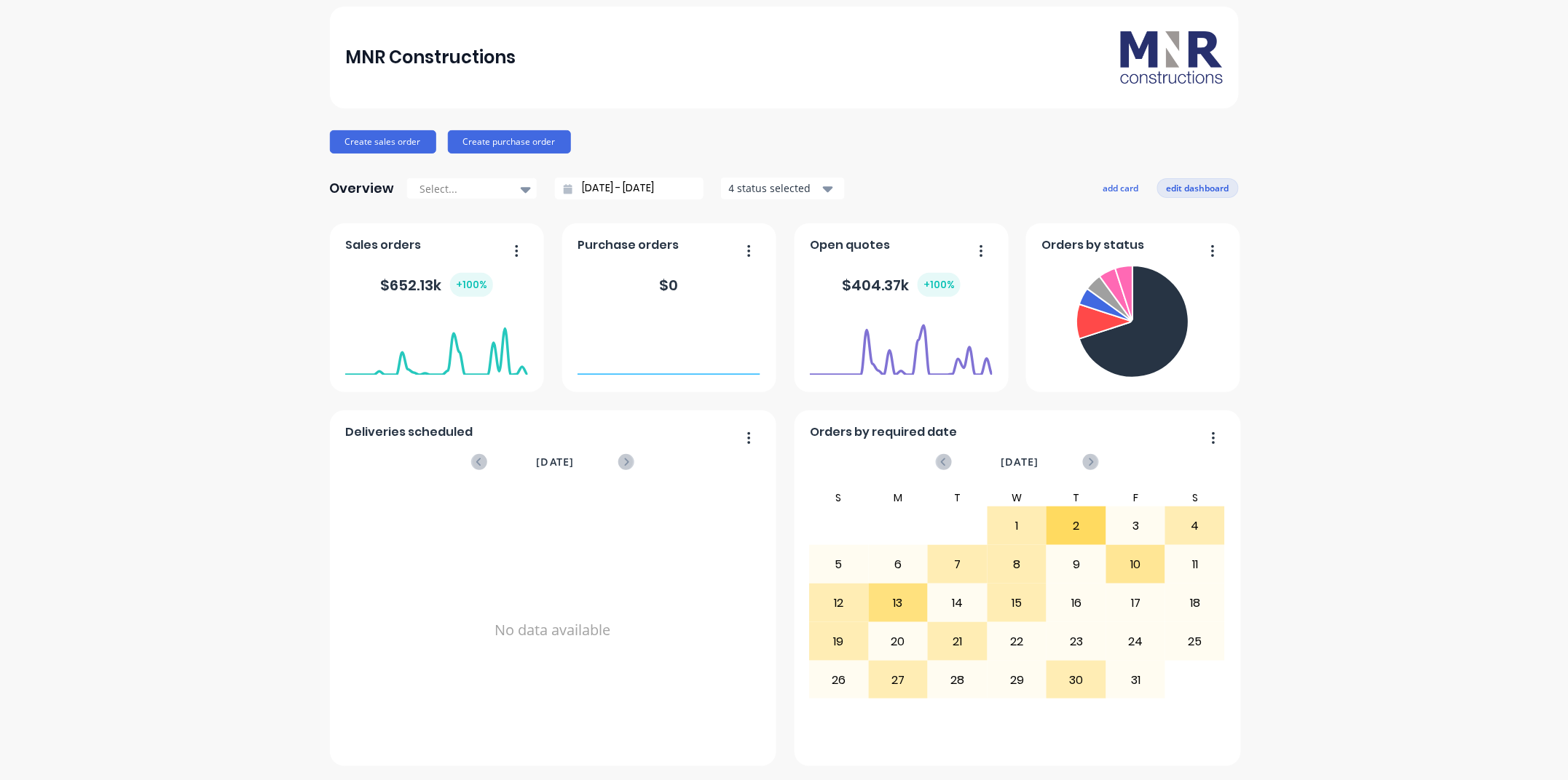
scroll to position [52, 0]
click at [1186, 187] on button "edit dashboard" at bounding box center [1198, 187] width 82 height 19
click at [1213, 437] on icon "button" at bounding box center [1213, 437] width 3 height 12
click at [1365, 147] on div "MNR Constructions Create sales order Create purchase order Overview Select... […" at bounding box center [784, 386] width 1568 height 760
drag, startPoint x: 1262, startPoint y: 175, endPoint x: 1225, endPoint y: 184, distance: 38.1
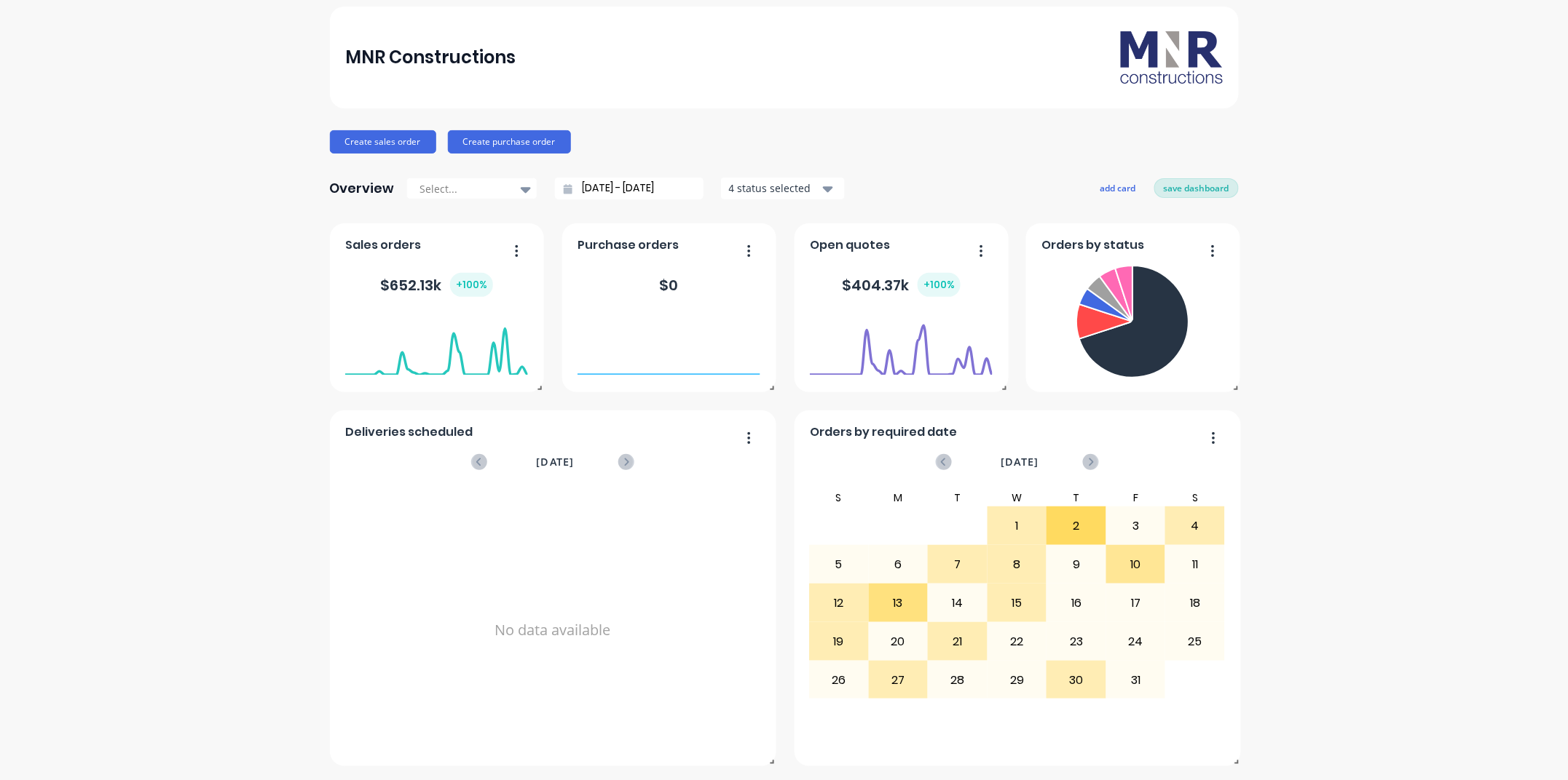
click at [1256, 176] on div "MNR Constructions Create sales order Create purchase order Overview Select... […" at bounding box center [784, 386] width 1568 height 760
drag, startPoint x: 1212, startPoint y: 187, endPoint x: 1223, endPoint y: 190, distance: 11.4
click at [1213, 187] on button "save dashboard" at bounding box center [1196, 187] width 84 height 19
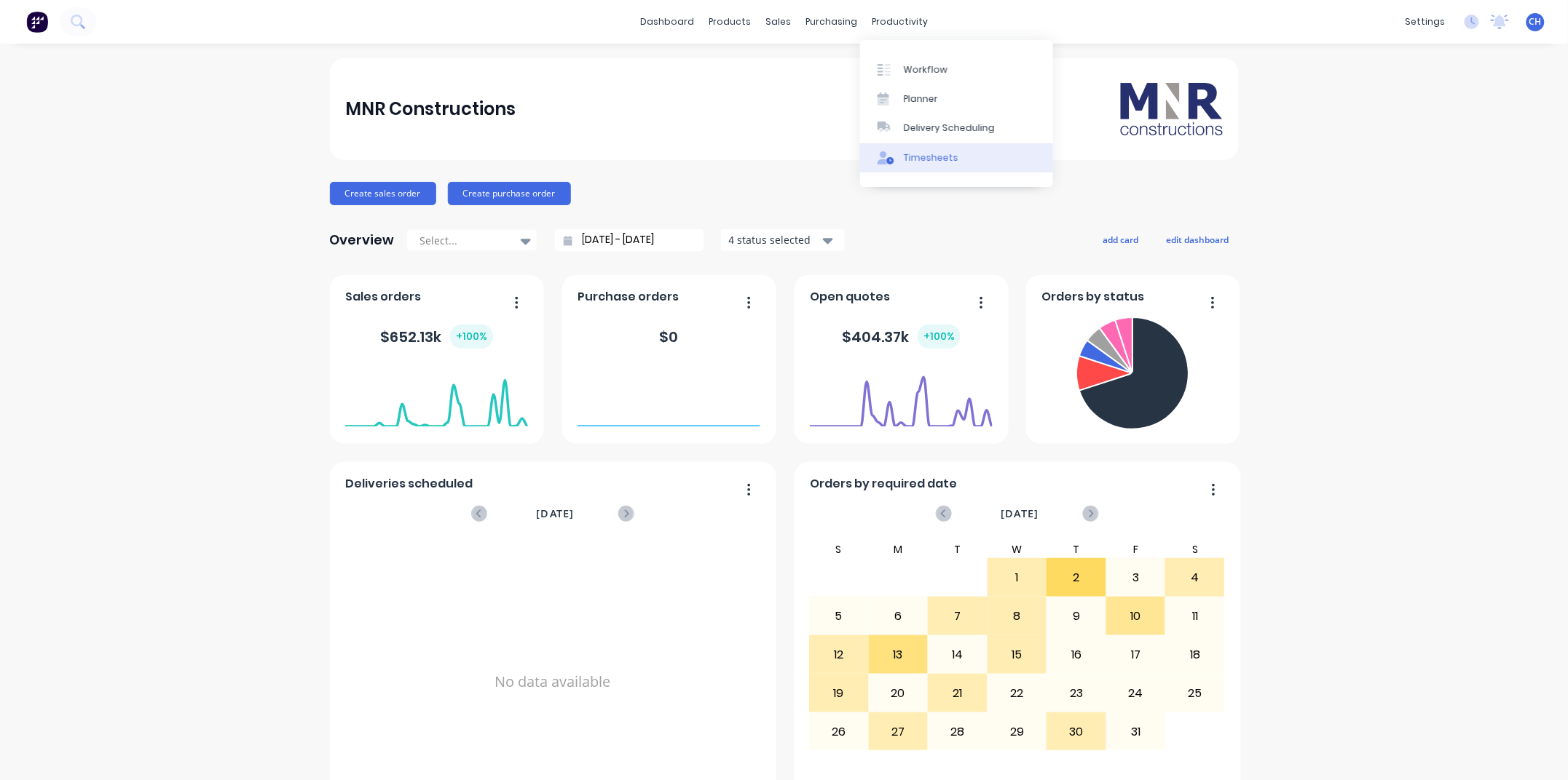
click at [885, 157] on icon at bounding box center [886, 158] width 17 height 13
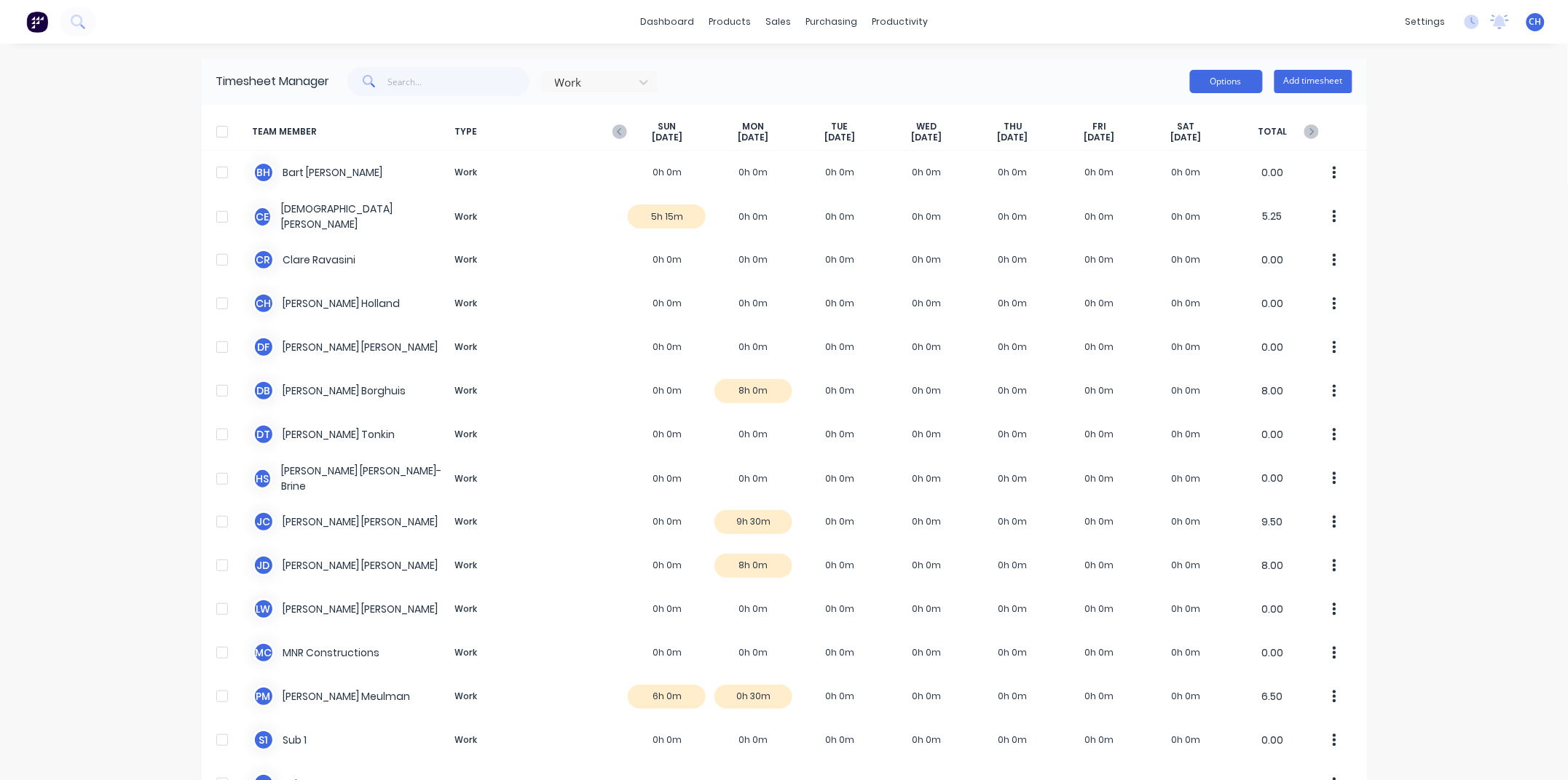
click at [1205, 80] on button "Options" at bounding box center [1226, 81] width 72 height 23
click at [1007, 67] on div "Work Options Add timesheet" at bounding box center [842, 81] width 1022 height 29
click at [645, 80] on icon at bounding box center [644, 83] width 15 height 15
click at [773, 83] on div "Work Options Add timesheet" at bounding box center [842, 81] width 1022 height 29
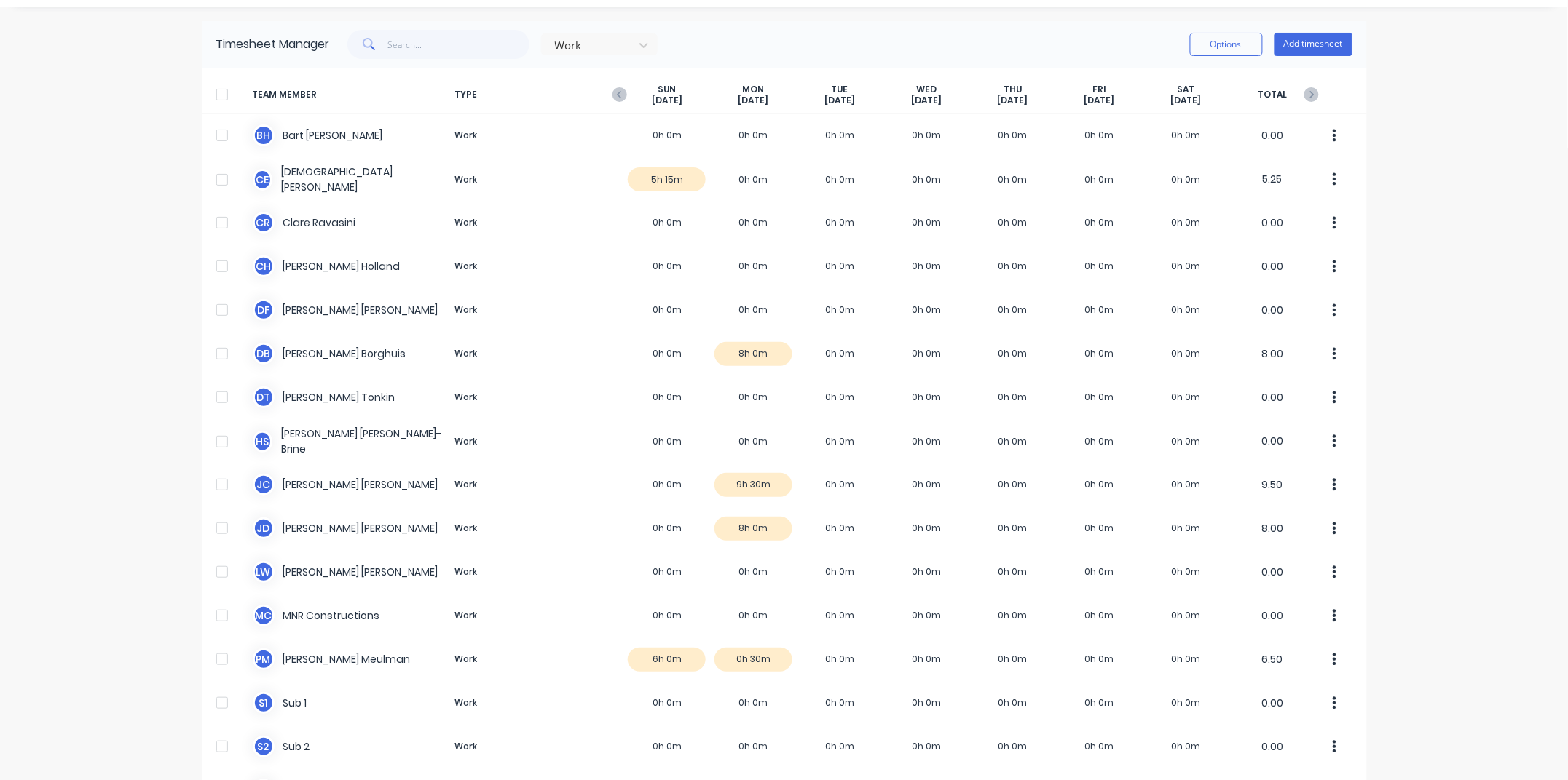
scroll to position [28, 0]
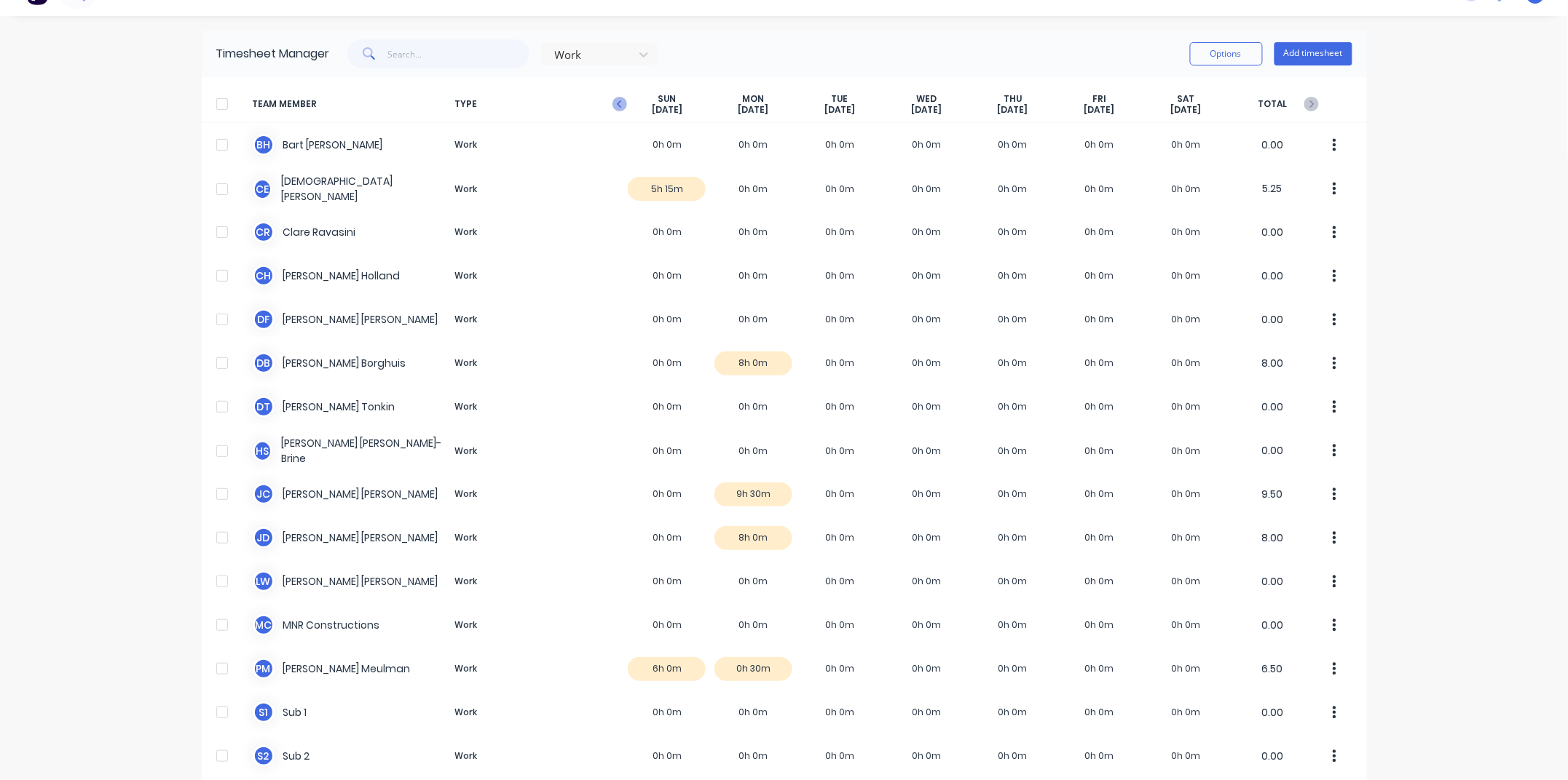
click at [620, 100] on icon "button" at bounding box center [619, 104] width 5 height 7
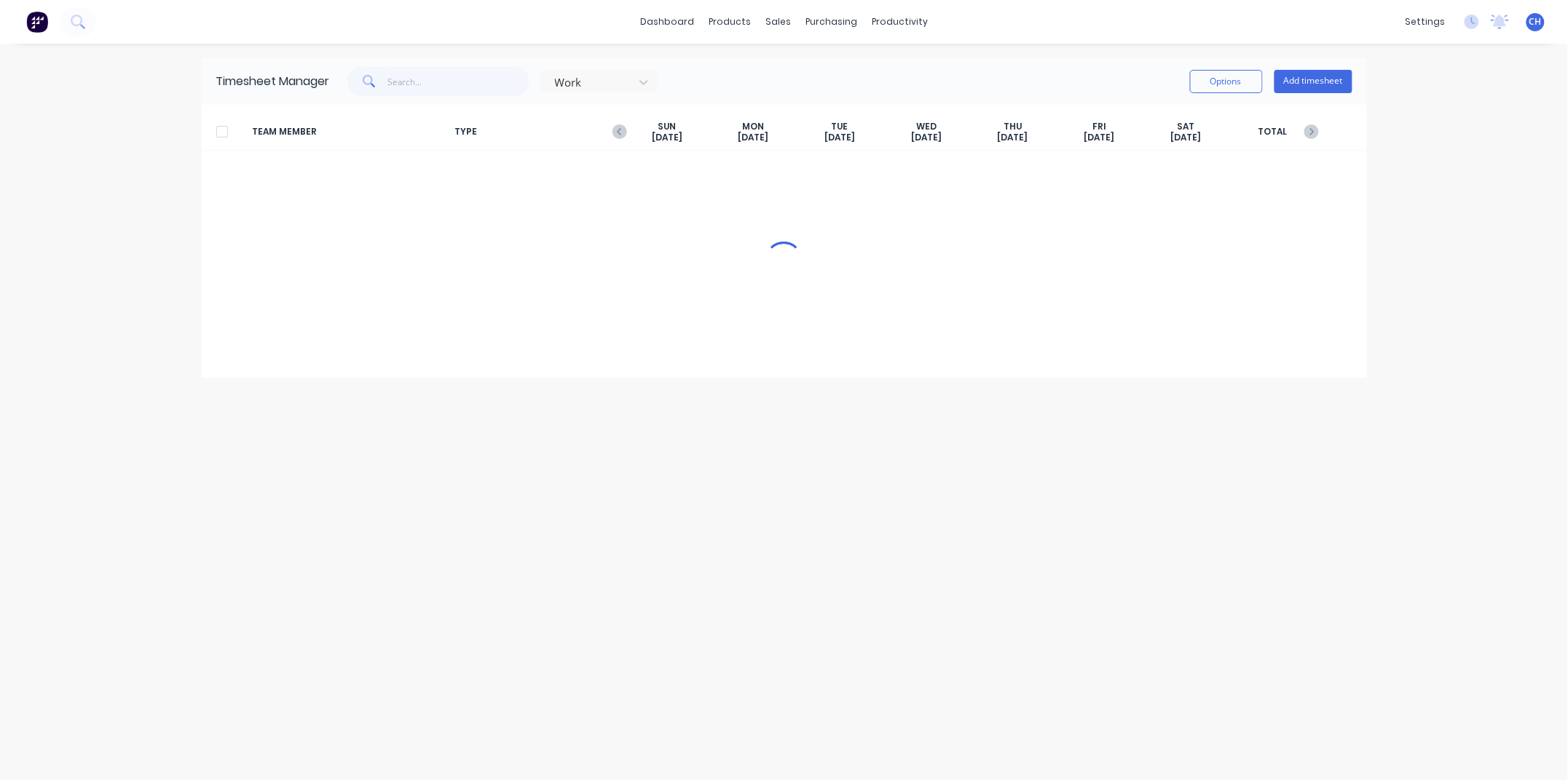
scroll to position [0, 0]
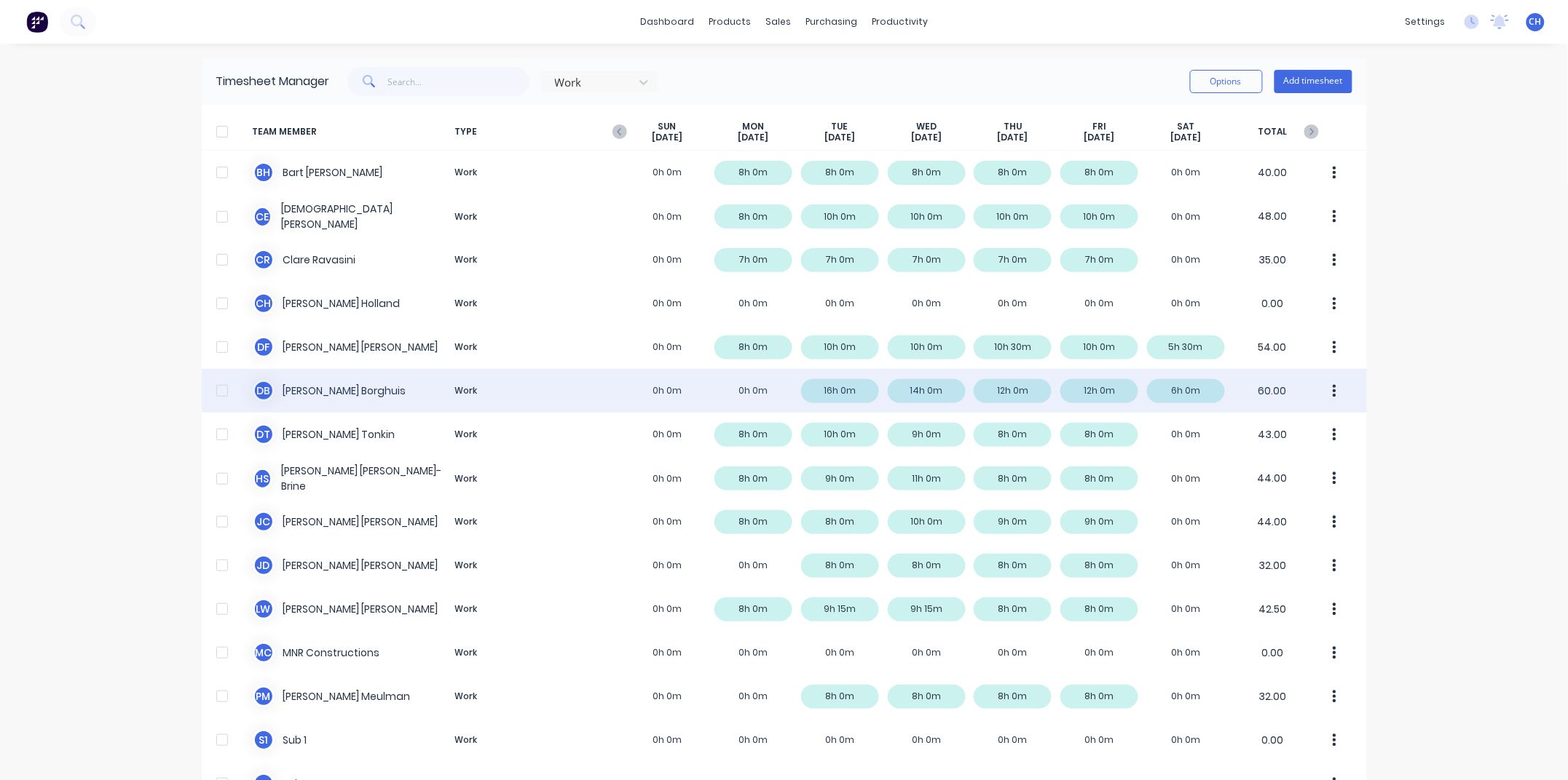
click at [331, 396] on div "[PERSON_NAME] Work 0h 0m 0h 0m 16h 0m 14h 0m 12h 0m 12h 0m 6h 0m 60.00" at bounding box center [784, 390] width 1165 height 44
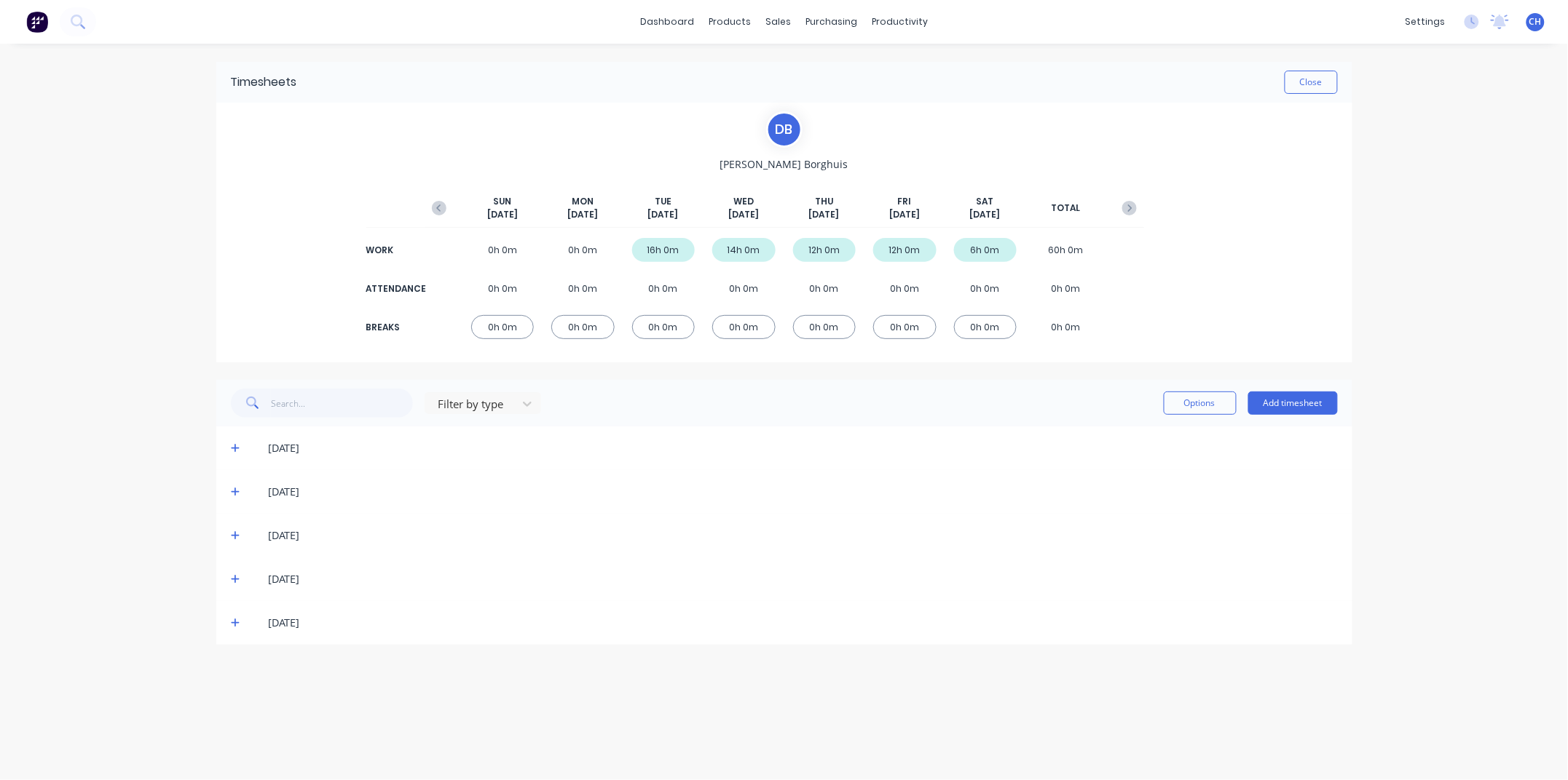
click at [238, 535] on icon at bounding box center [235, 536] width 8 height 8
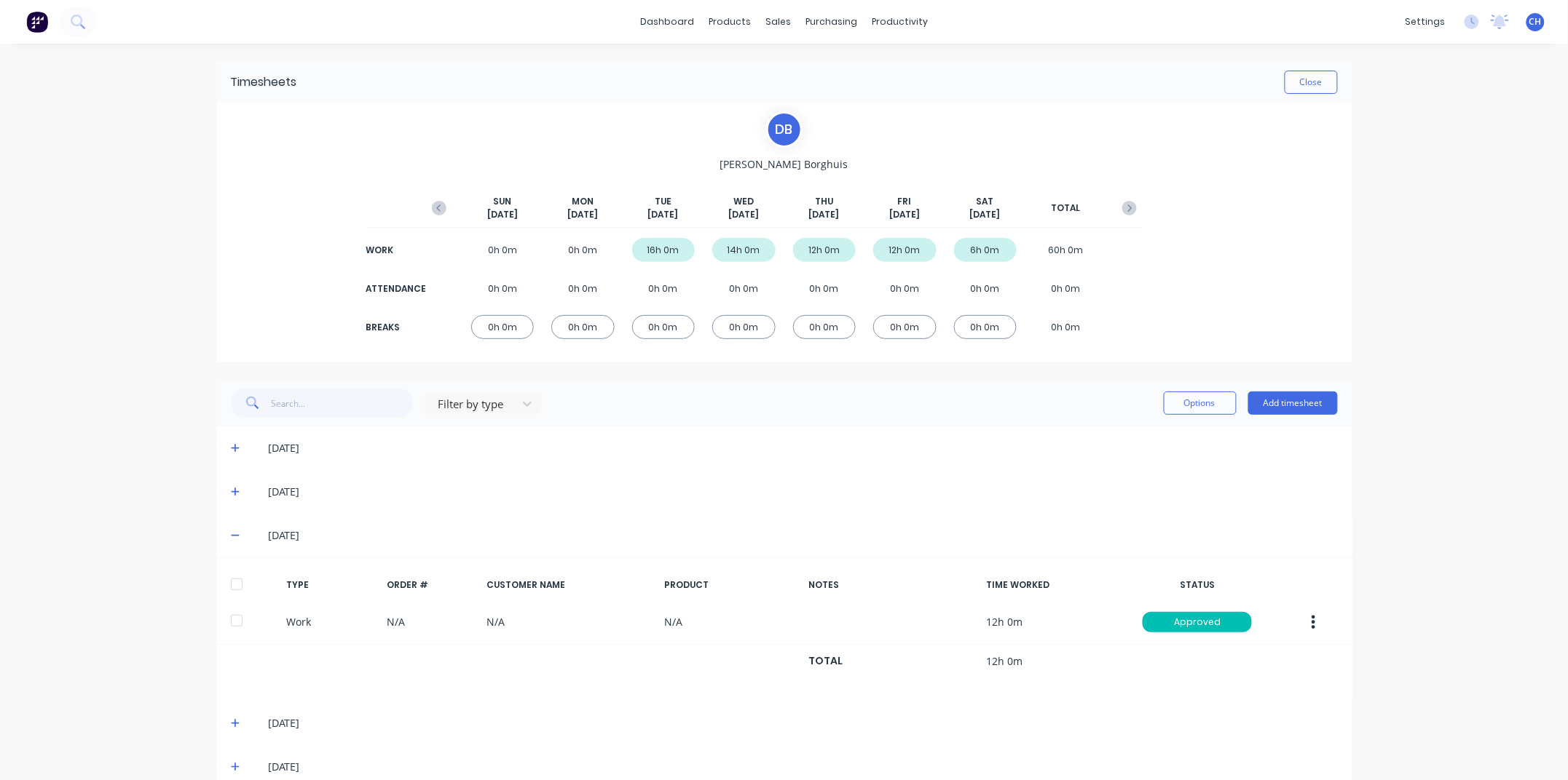
scroll to position [27, 0]
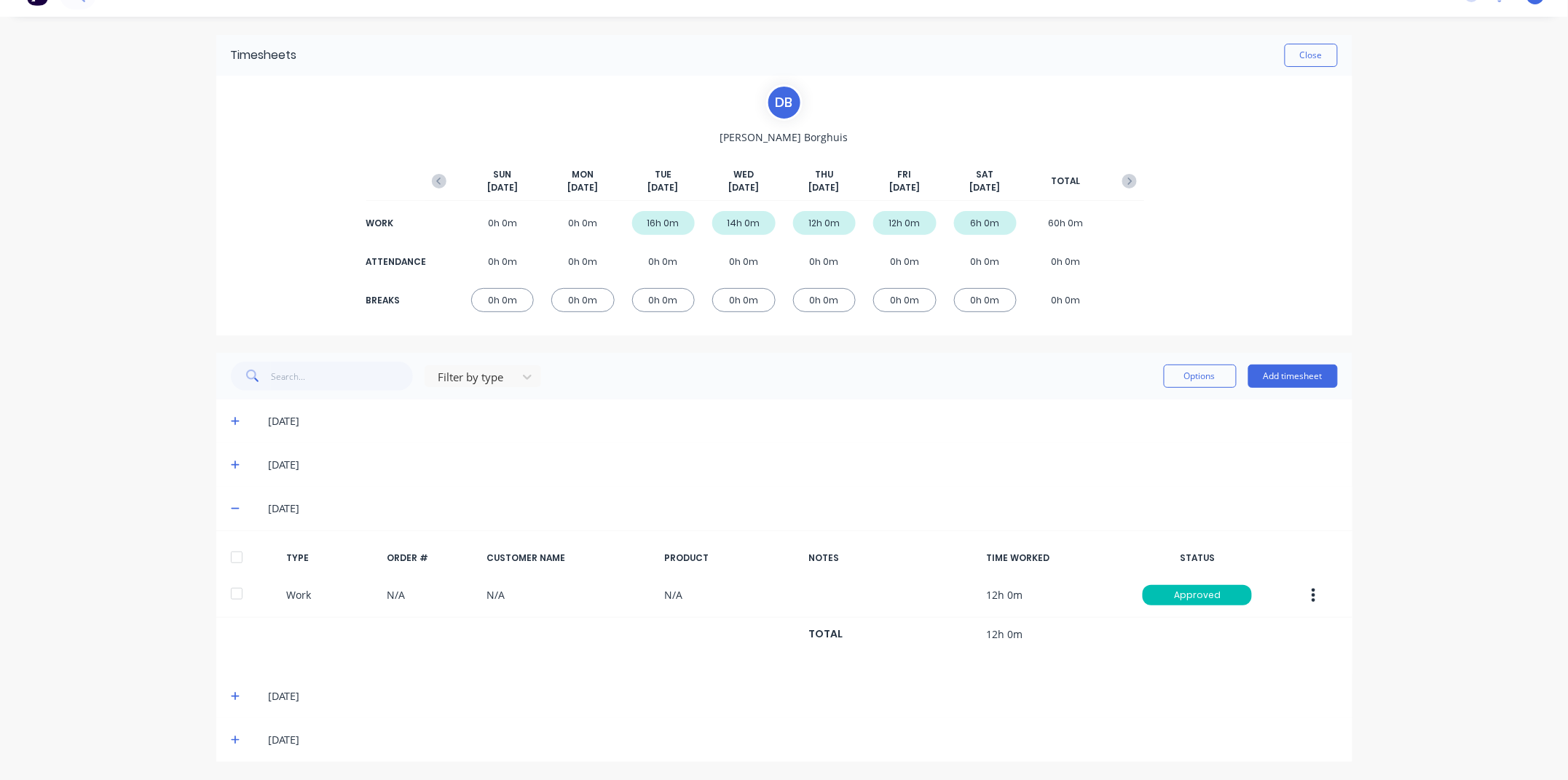
click at [234, 697] on icon at bounding box center [235, 696] width 8 height 8
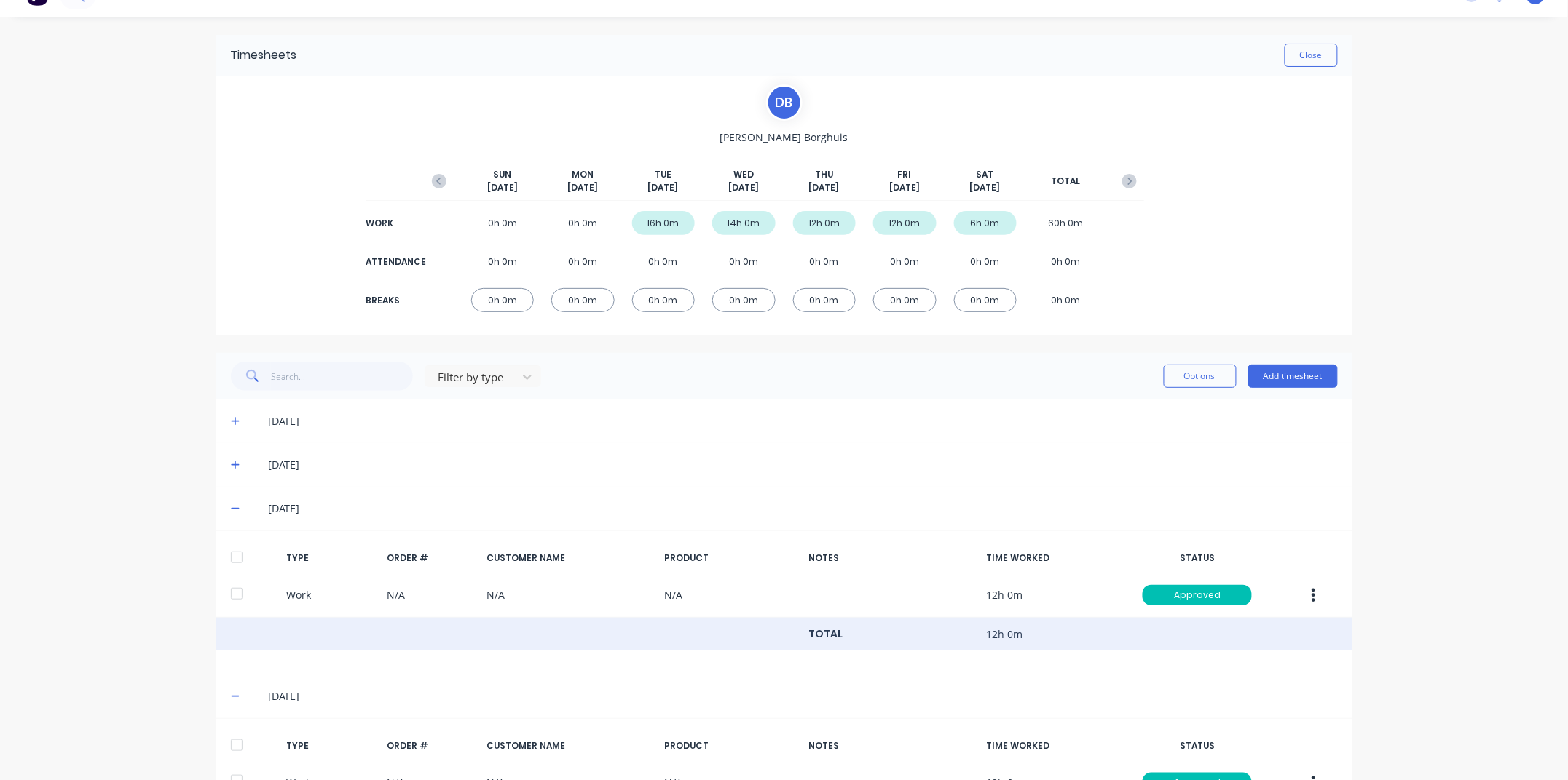
scroll to position [172, 0]
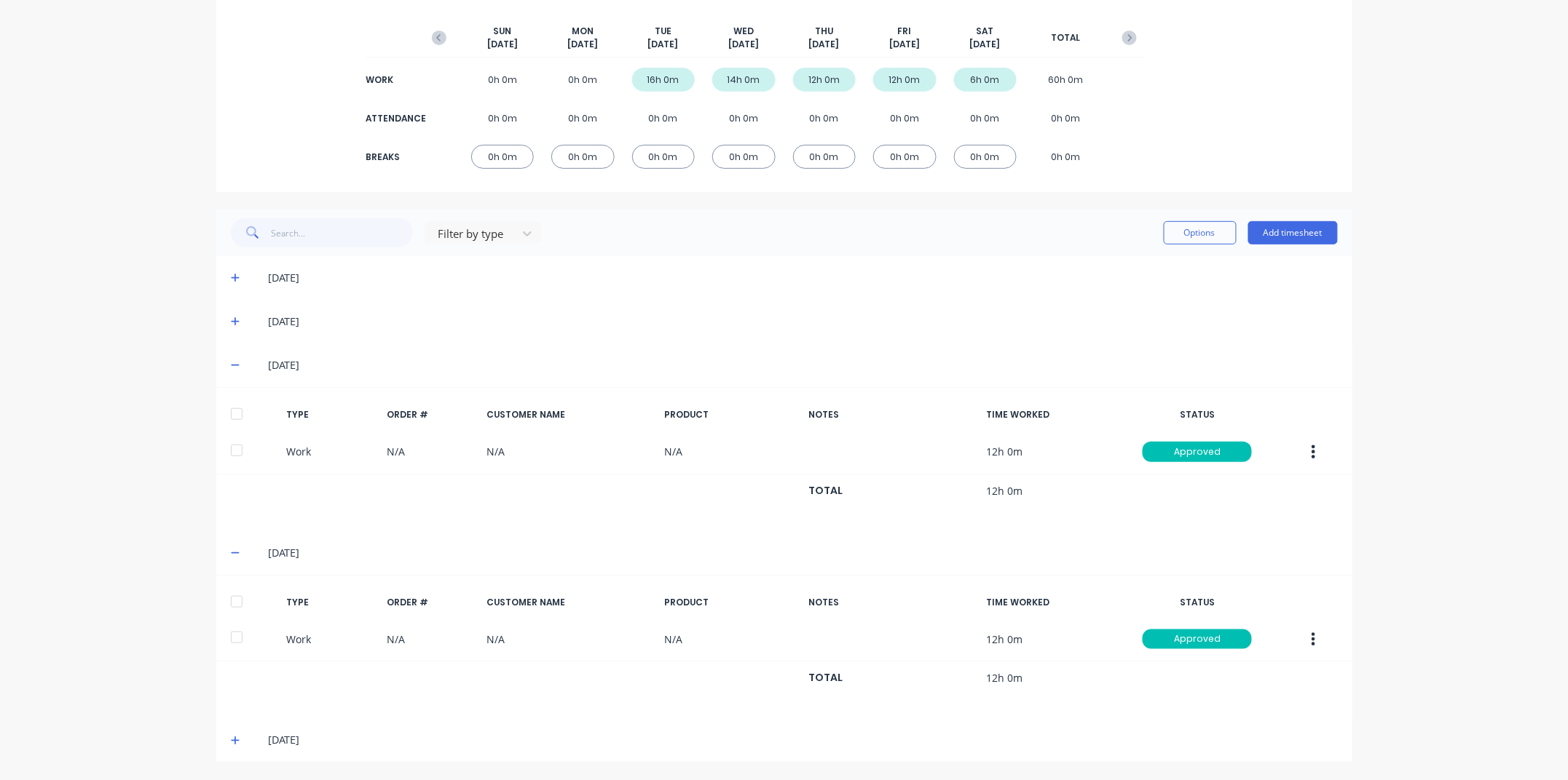
click at [235, 360] on icon at bounding box center [236, 364] width 9 height 10
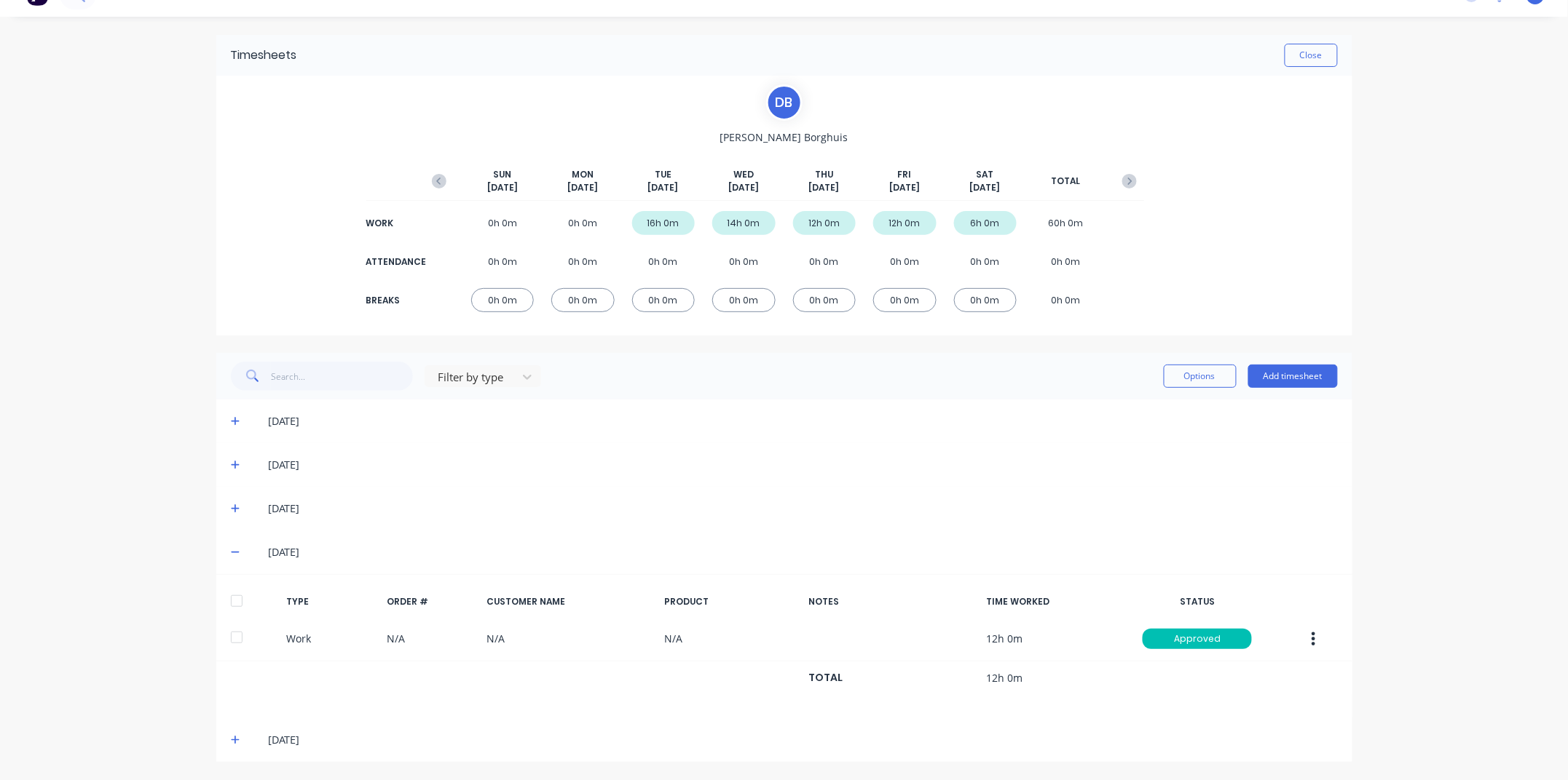
click at [234, 553] on icon at bounding box center [235, 554] width 8 height 2
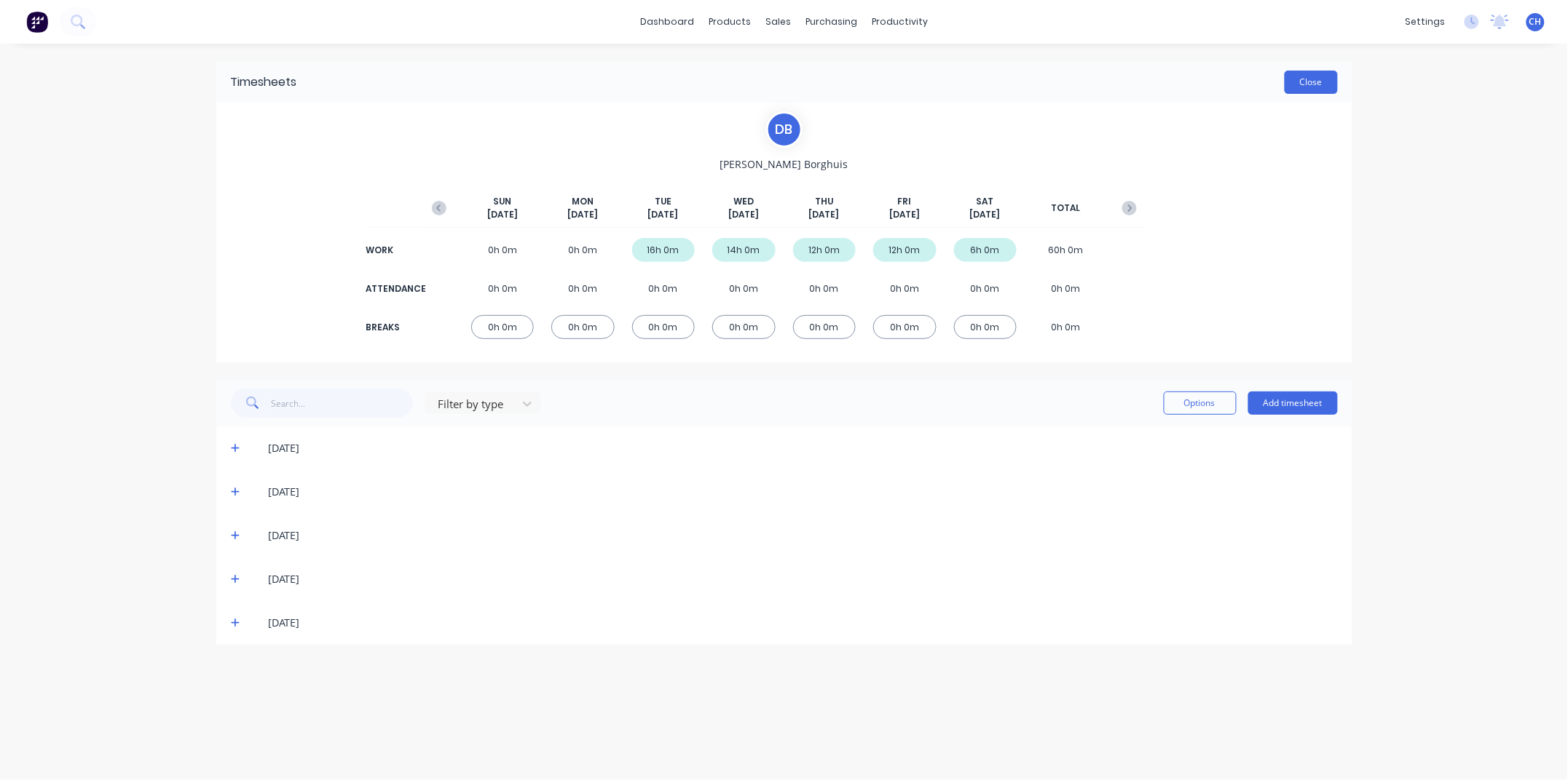
click at [1321, 81] on button "Close" at bounding box center [1310, 82] width 53 height 23
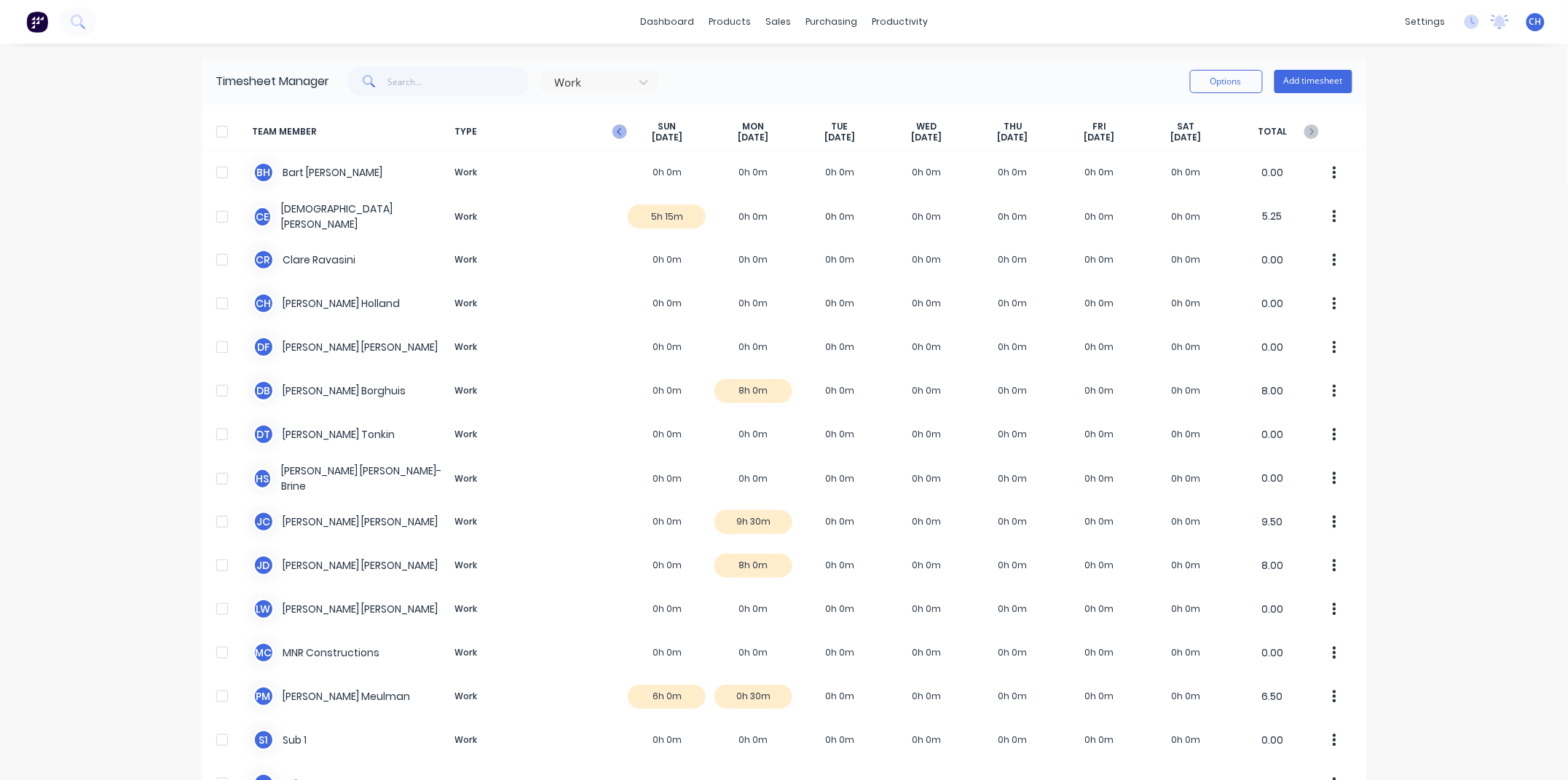
click at [618, 129] on icon "button" at bounding box center [620, 132] width 15 height 15
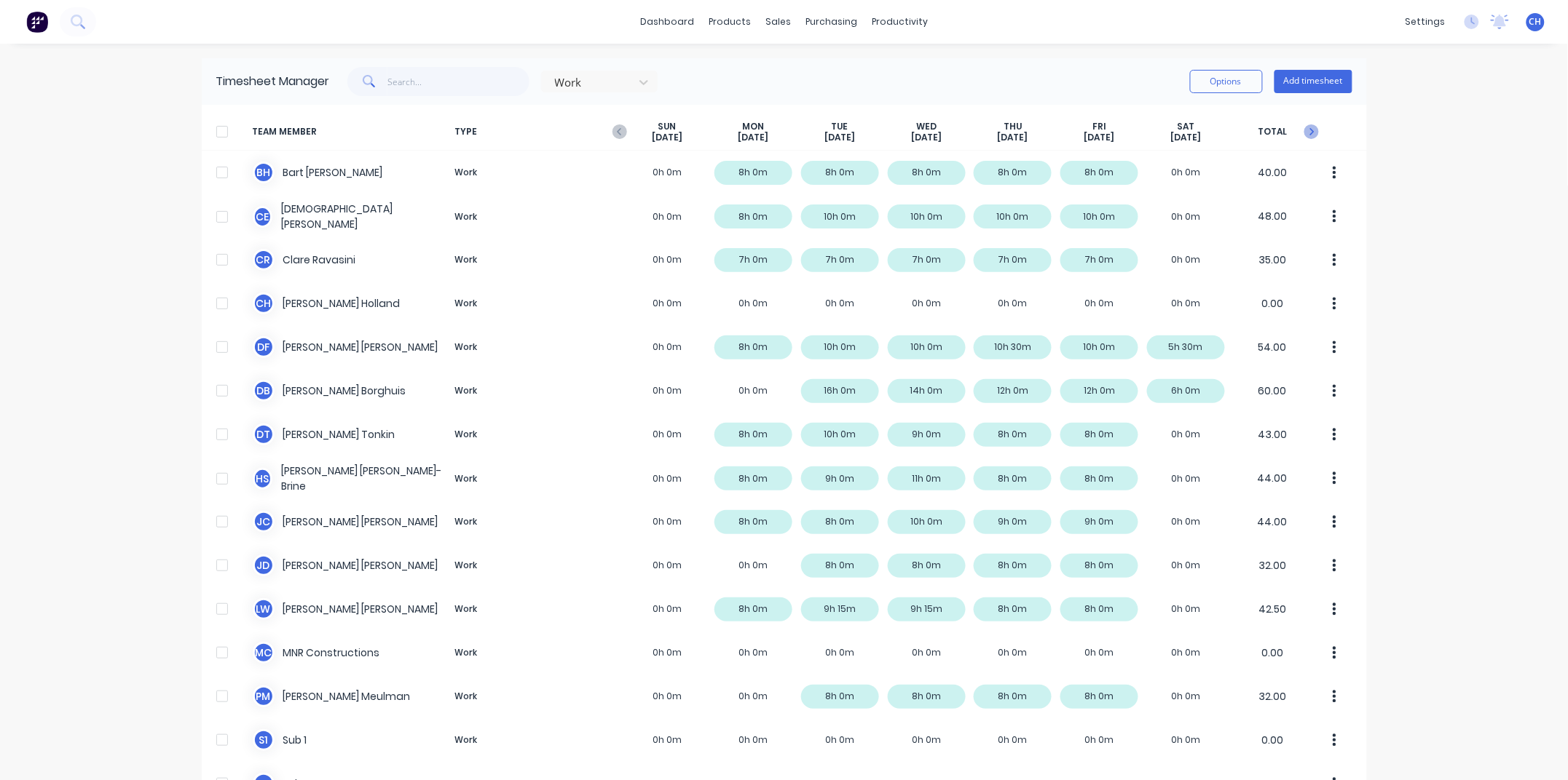
click at [1317, 131] on icon "button" at bounding box center [1312, 132] width 15 height 15
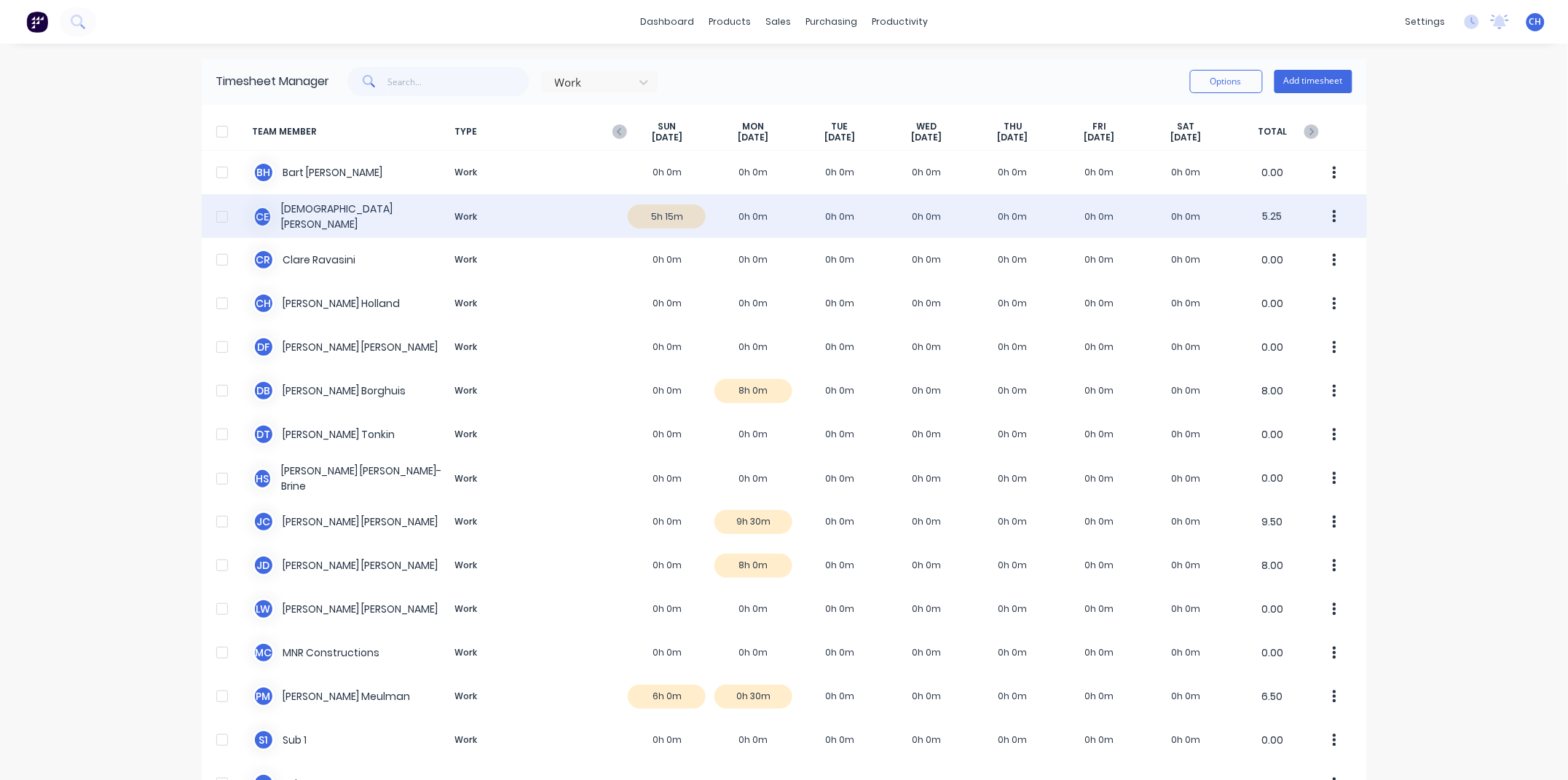
click at [658, 216] on div "C E [PERSON_NAME] Work 5h 15m 0h 0m 0h 0m 0h 0m 0h 0m 0h 0m 0h 0m 5.25" at bounding box center [784, 216] width 1165 height 44
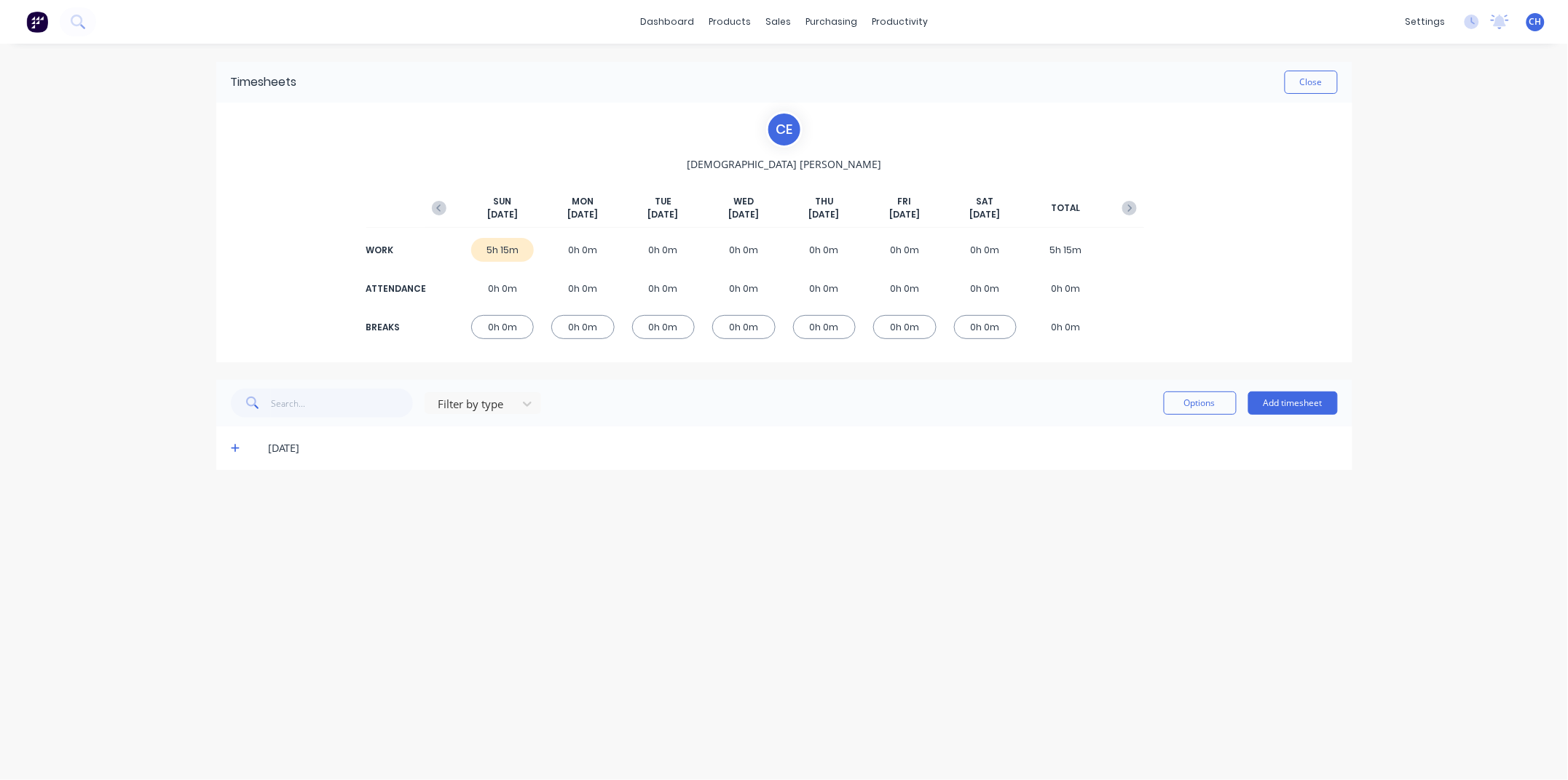
click at [232, 448] on icon at bounding box center [235, 449] width 8 height 8
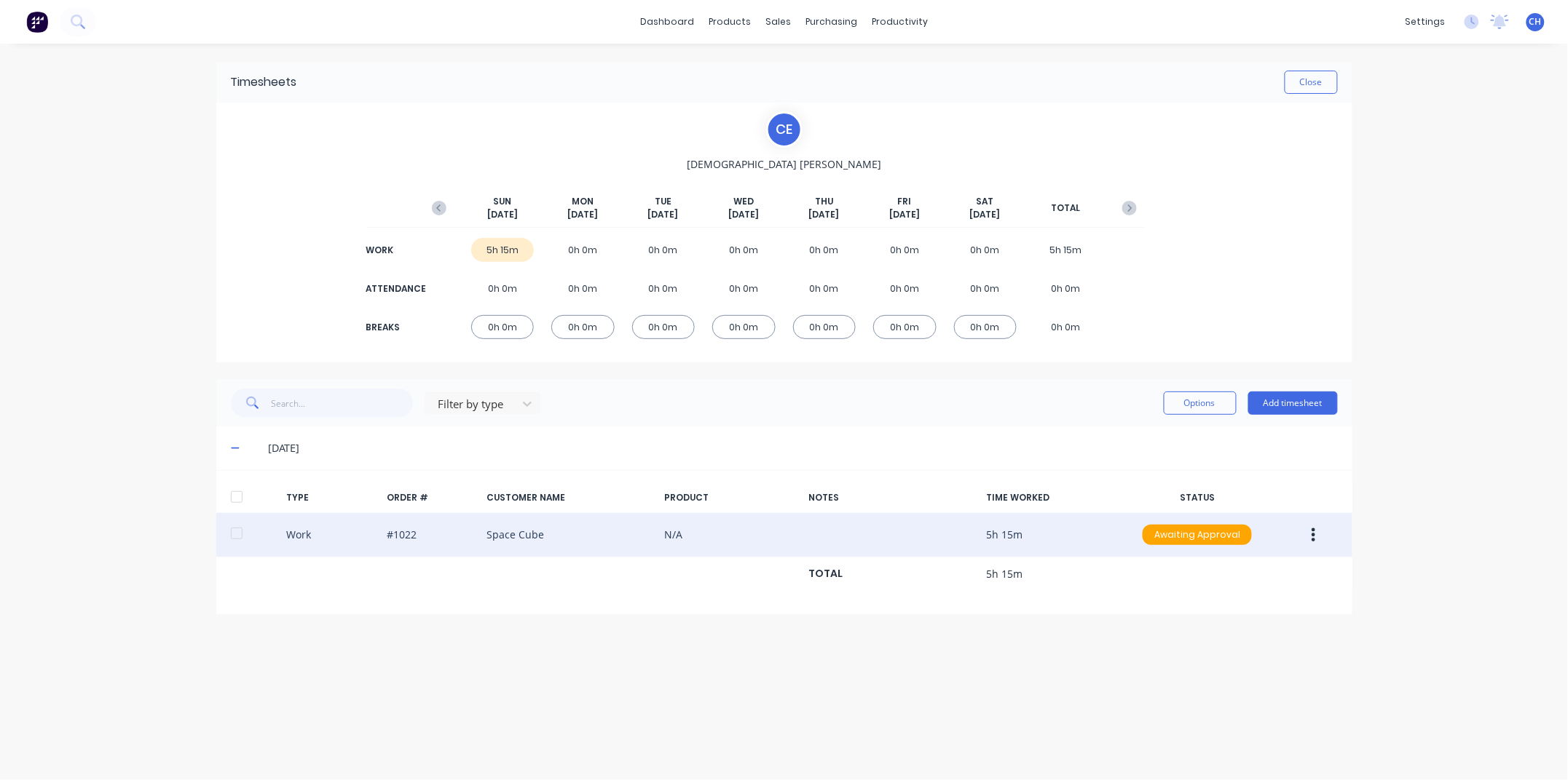
click at [1314, 535] on icon "button" at bounding box center [1314, 535] width 4 height 13
click at [1216, 472] on div "Edit" at bounding box center [1262, 480] width 112 height 21
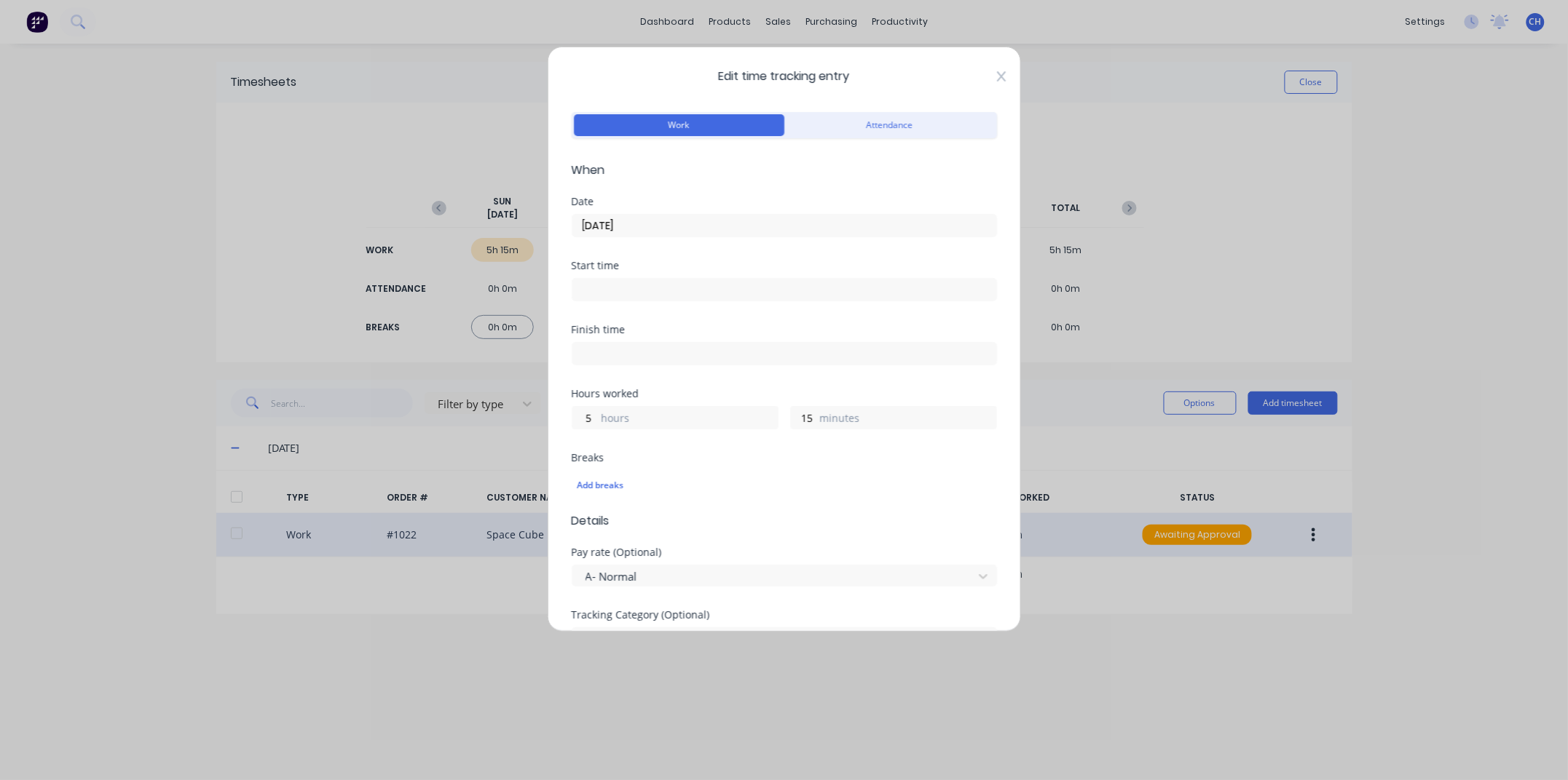
click at [1002, 75] on icon at bounding box center [1000, 76] width 8 height 10
